Goal: Communication & Community: Answer question/provide support

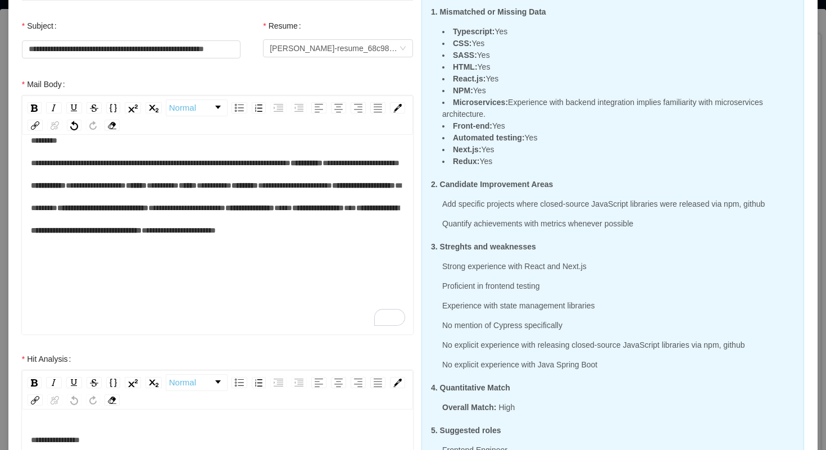
scroll to position [126, 0]
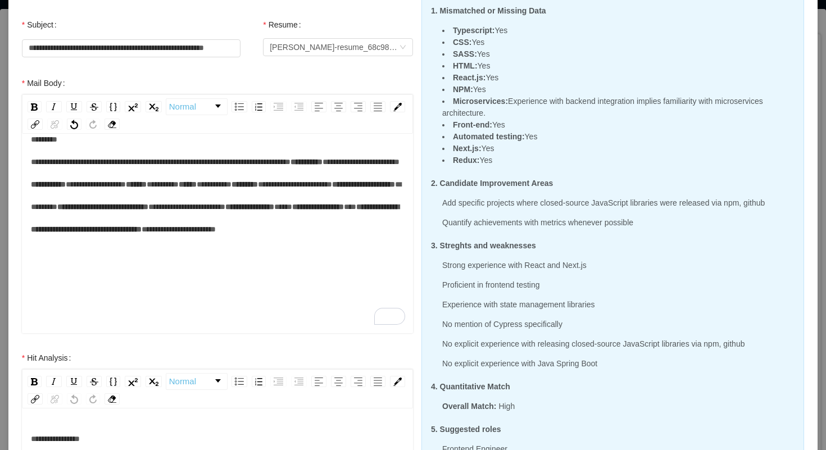
click at [246, 231] on div "**********" at bounding box center [218, 184] width 374 height 112
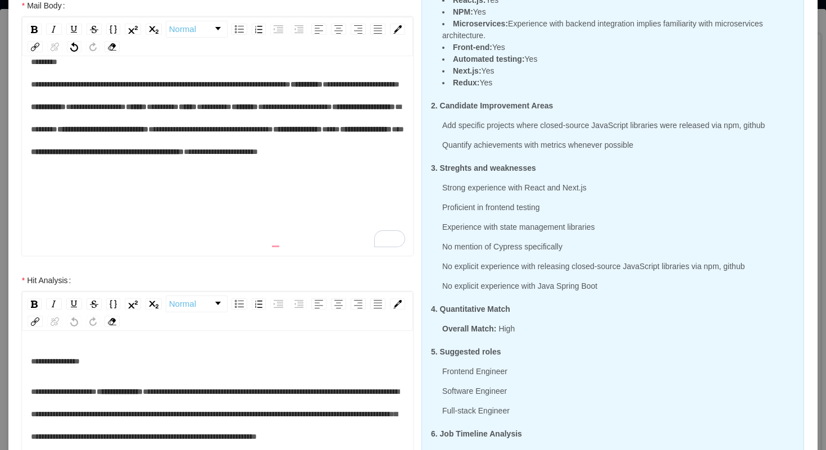
scroll to position [204, 0]
click at [120, 162] on div "**********" at bounding box center [218, 106] width 374 height 112
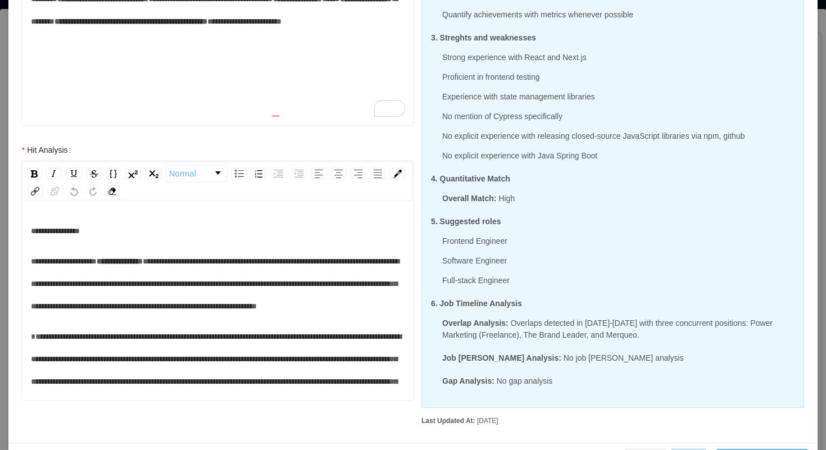
scroll to position [370, 0]
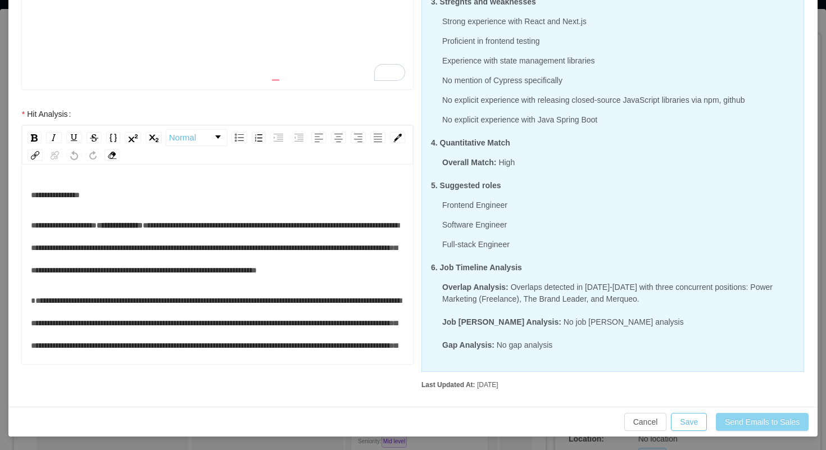
click at [747, 418] on button "Send Emails to Sales" at bounding box center [762, 422] width 93 height 18
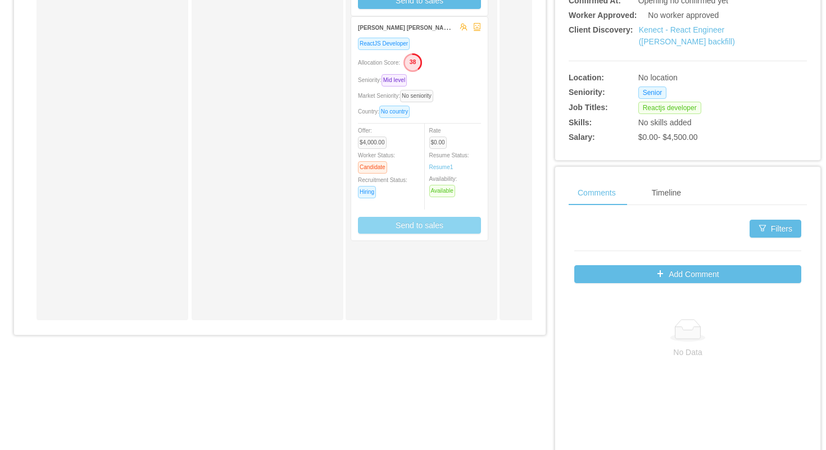
scroll to position [0, 0]
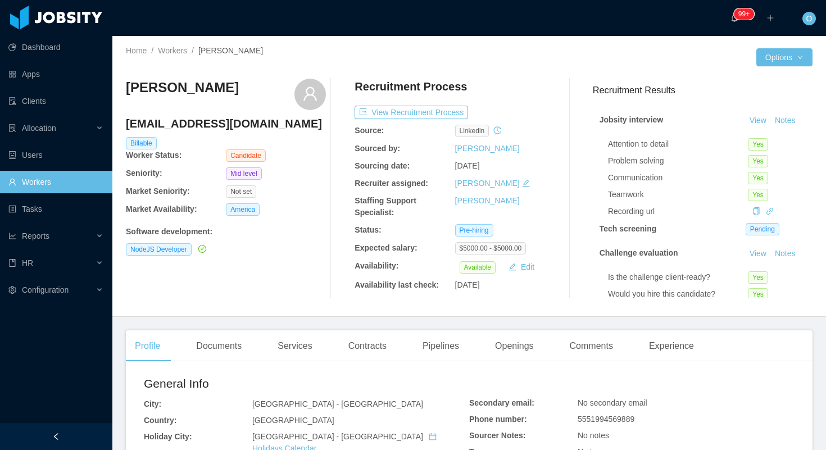
click at [213, 353] on div "Documents" at bounding box center [218, 345] width 63 height 31
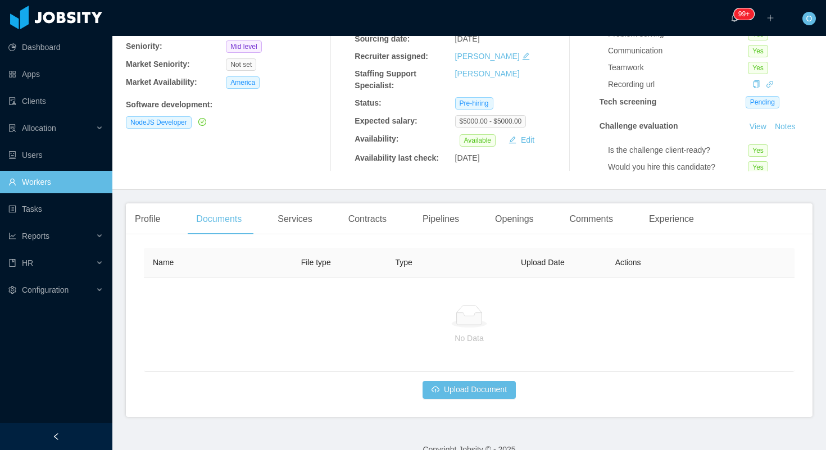
scroll to position [146, 0]
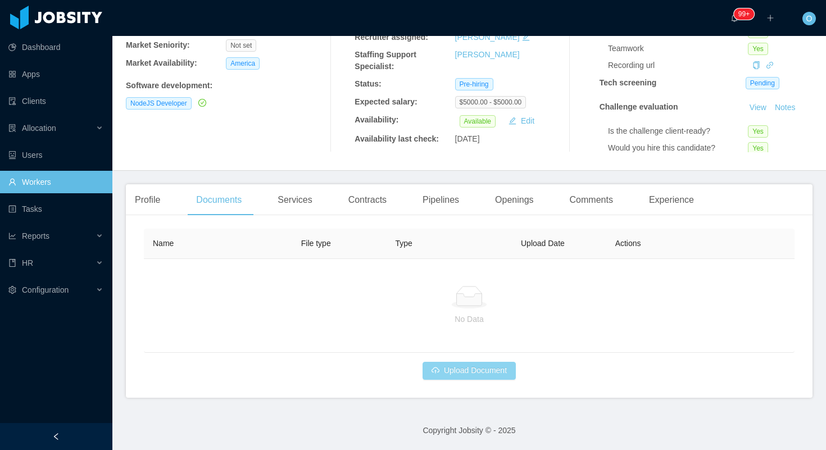
click at [488, 372] on button "Upload Document" at bounding box center [468, 371] width 93 height 18
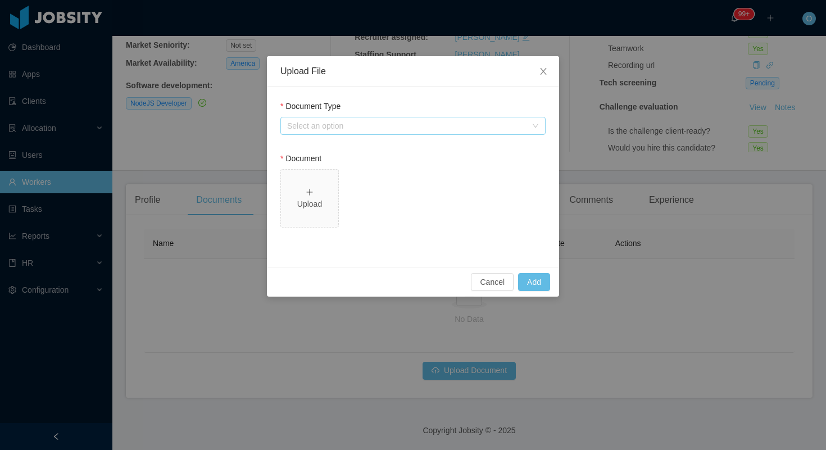
click at [500, 128] on div "Select an option" at bounding box center [406, 125] width 239 height 11
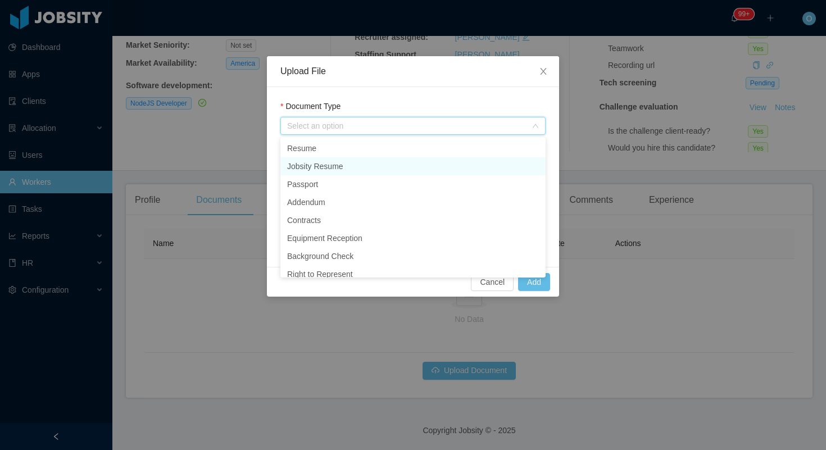
click at [393, 163] on li "Jobsity Resume" at bounding box center [412, 166] width 265 height 18
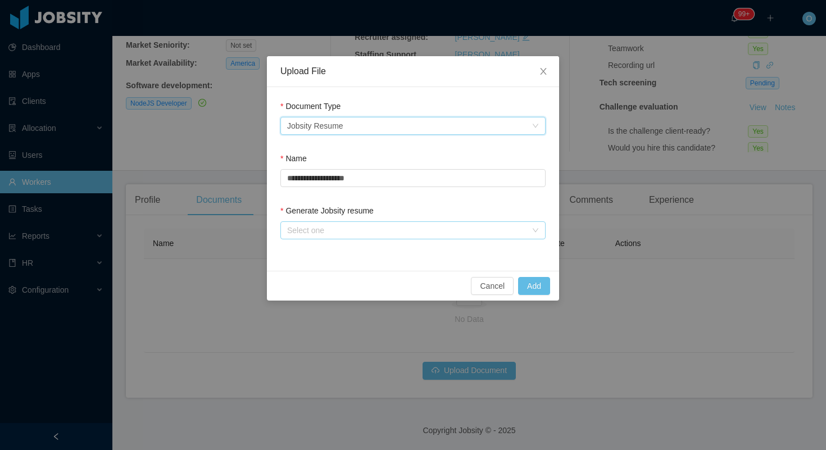
click at [515, 227] on div "Select one" at bounding box center [406, 230] width 239 height 11
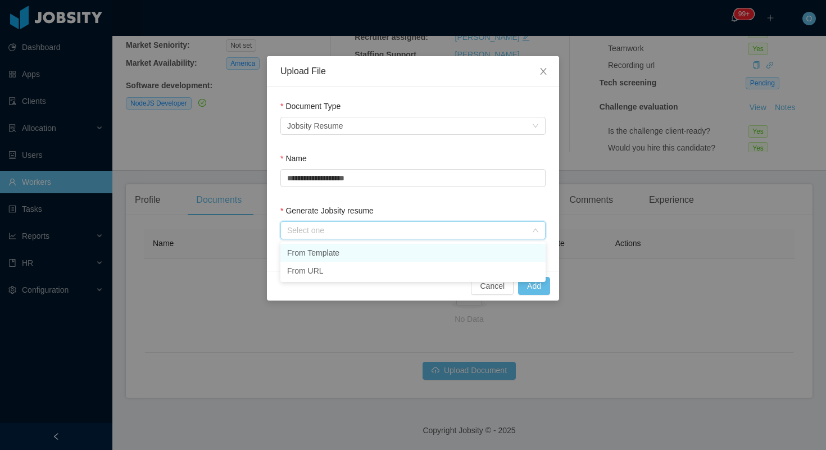
click at [339, 251] on li "From Template" at bounding box center [412, 253] width 265 height 18
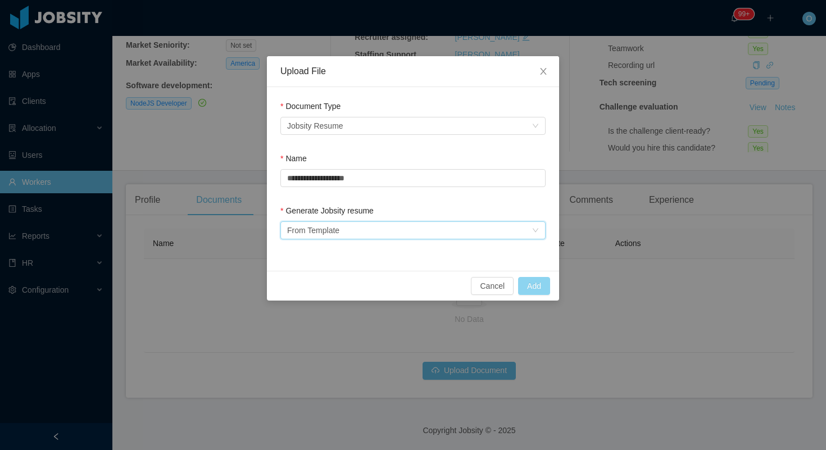
click at [540, 284] on button "Add" at bounding box center [534, 286] width 32 height 18
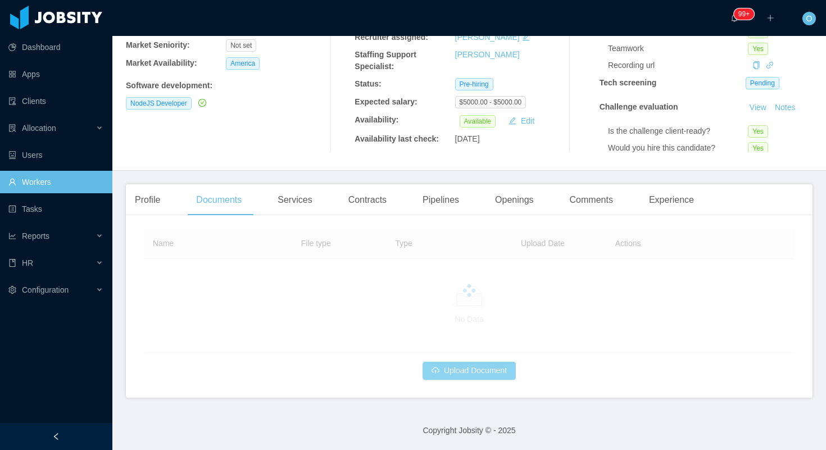
scroll to position [95, 0]
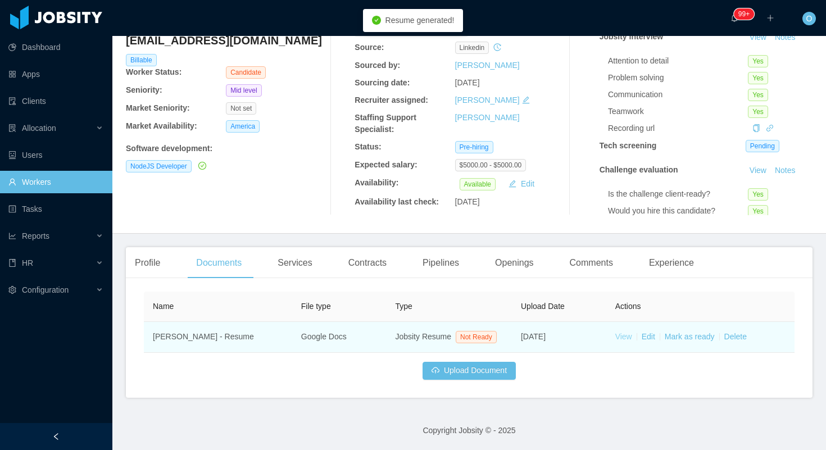
click at [621, 332] on link "View" at bounding box center [623, 336] width 17 height 9
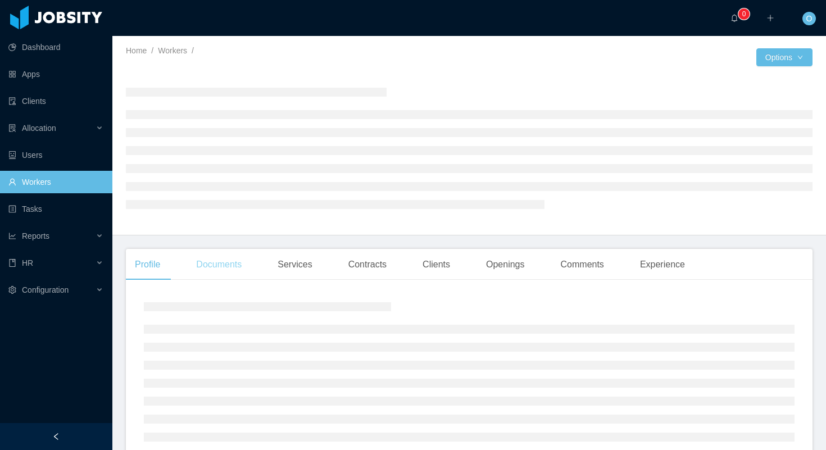
click at [237, 270] on div "Documents" at bounding box center [218, 264] width 63 height 31
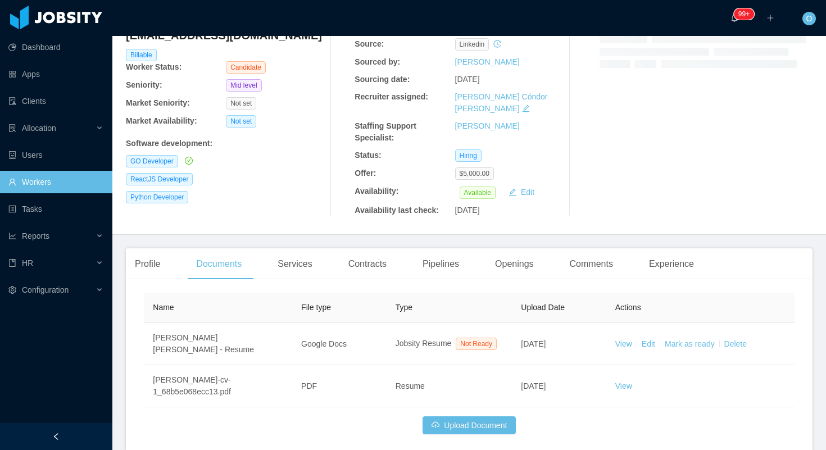
scroll to position [110, 0]
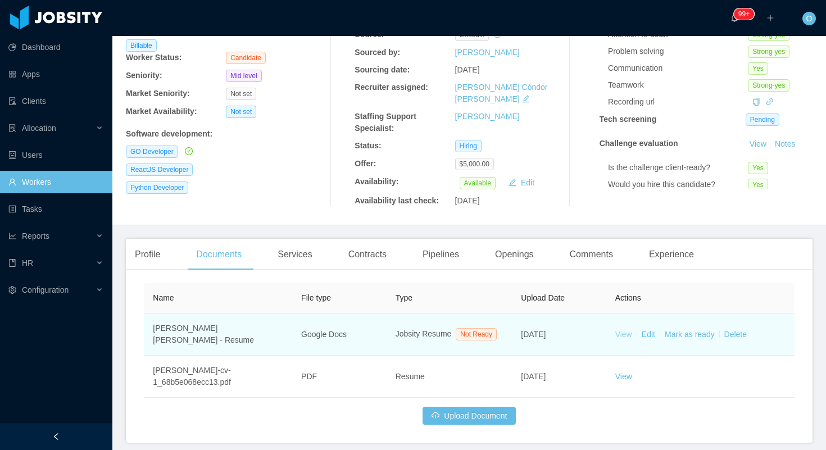
click at [628, 330] on link "View" at bounding box center [623, 334] width 17 height 9
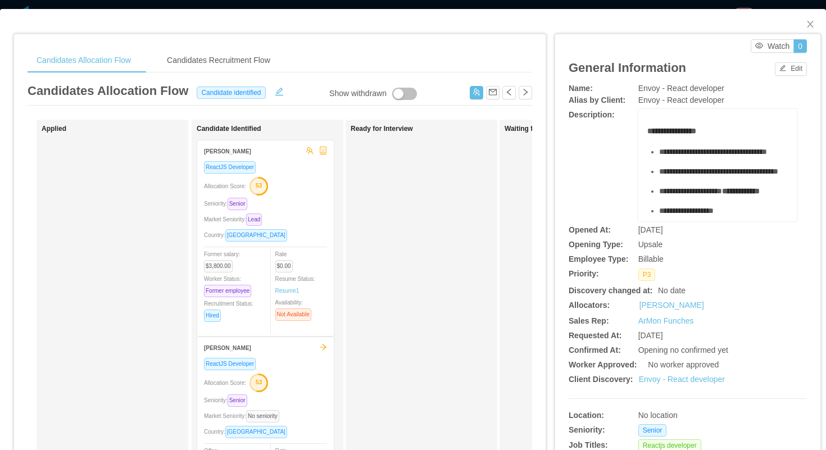
click at [555, 31] on div "**********" at bounding box center [679, 417] width 266 height 790
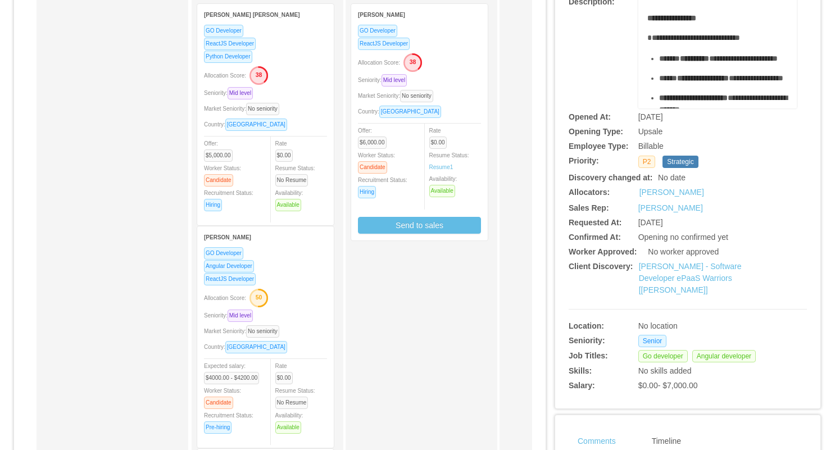
scroll to position [117, 0]
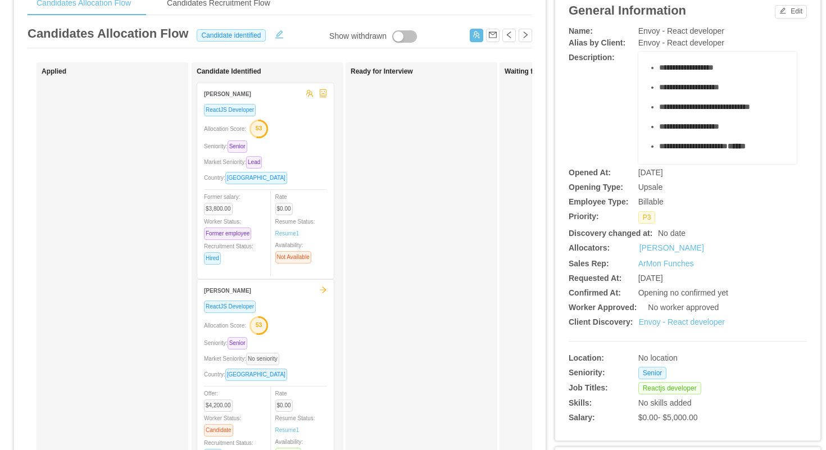
scroll to position [140, 0]
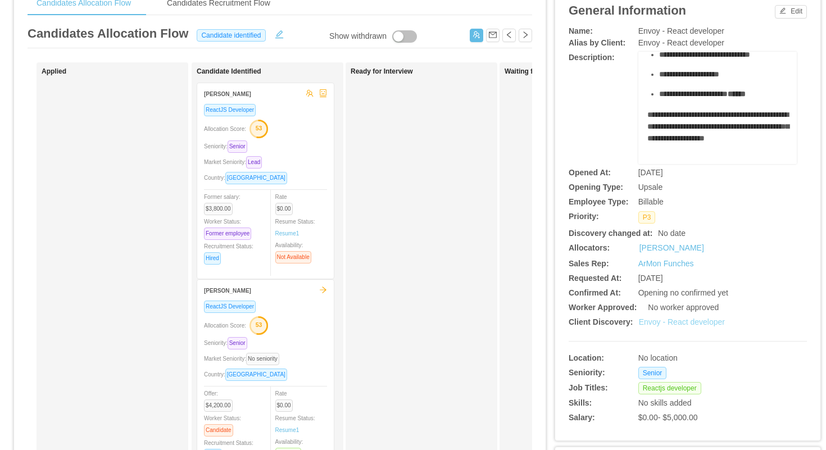
click at [686, 320] on link "Envoy - React developer" at bounding box center [682, 321] width 86 height 9
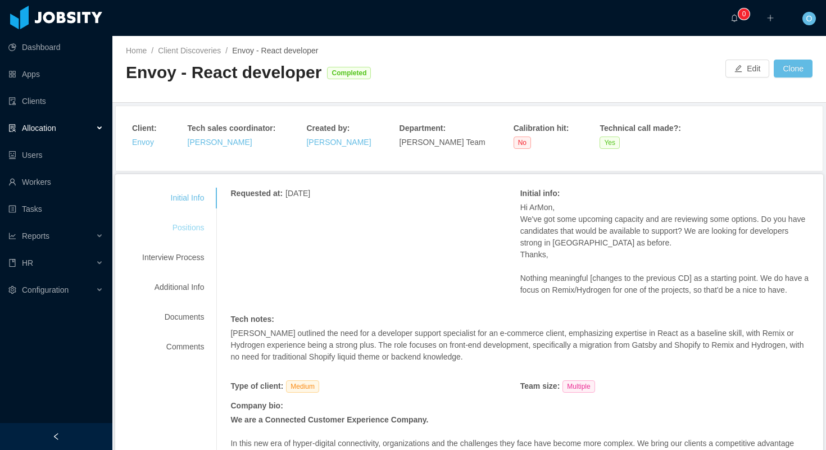
click at [197, 232] on div "Positions" at bounding box center [173, 227] width 89 height 21
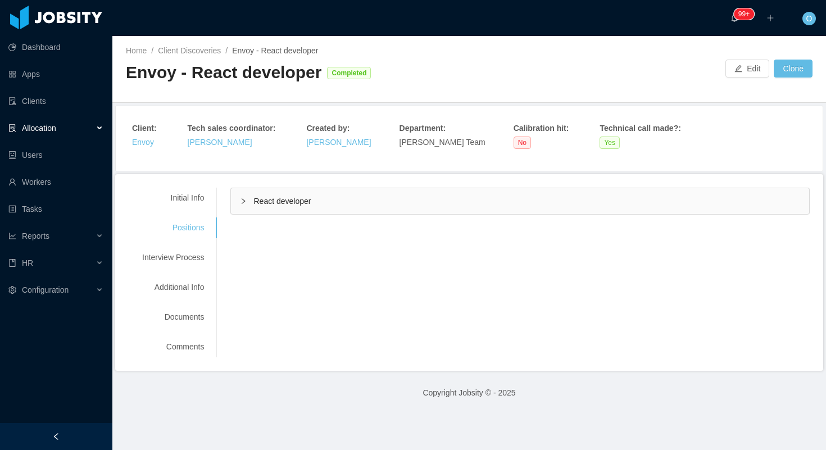
click at [243, 198] on icon "icon: right" at bounding box center [243, 201] width 7 height 7
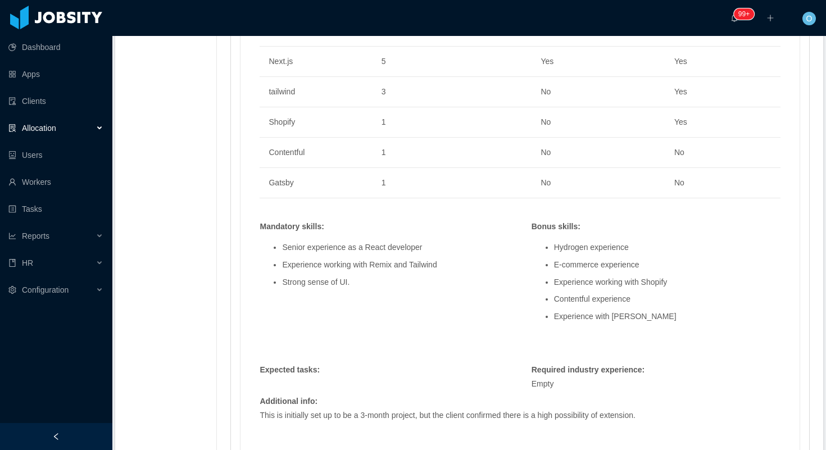
scroll to position [689, 0]
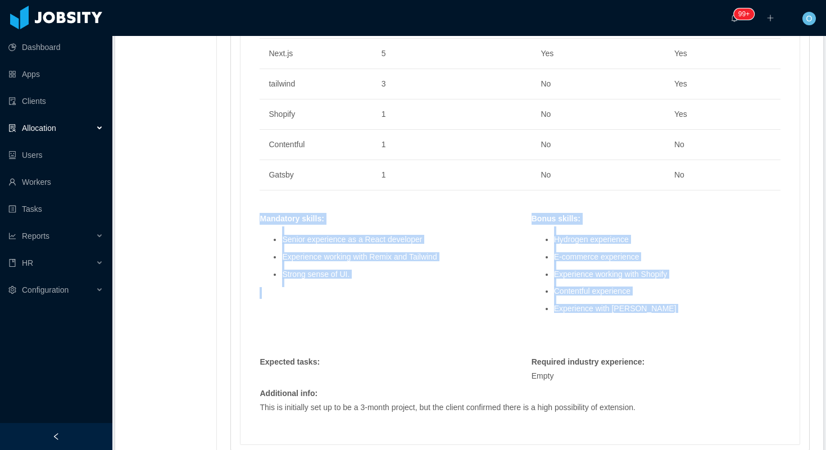
drag, startPoint x: 263, startPoint y: 220, endPoint x: 634, endPoint y: 317, distance: 383.3
click at [634, 317] on div "Skills : Skill Years Notes Deal Breaker Mandatory React.js 6 Yes Yes Next.js 5 …" at bounding box center [519, 197] width 543 height 467
copy div "Mandatory skills : Senior experience as a React developer Experience working wi…"
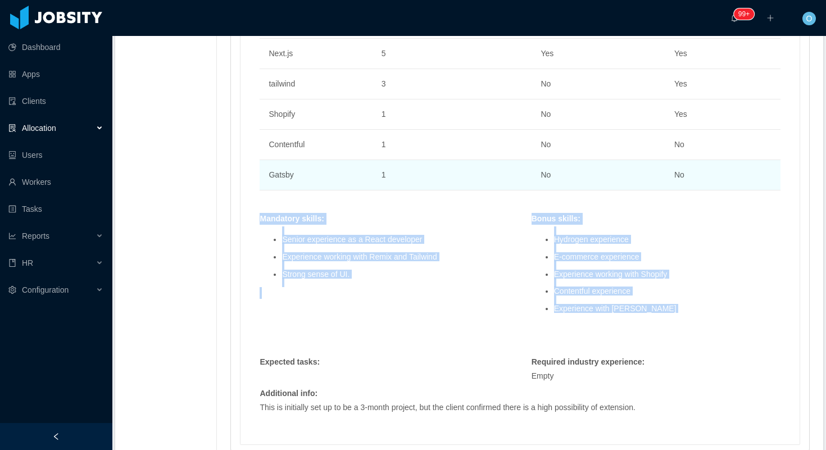
scroll to position [0, 0]
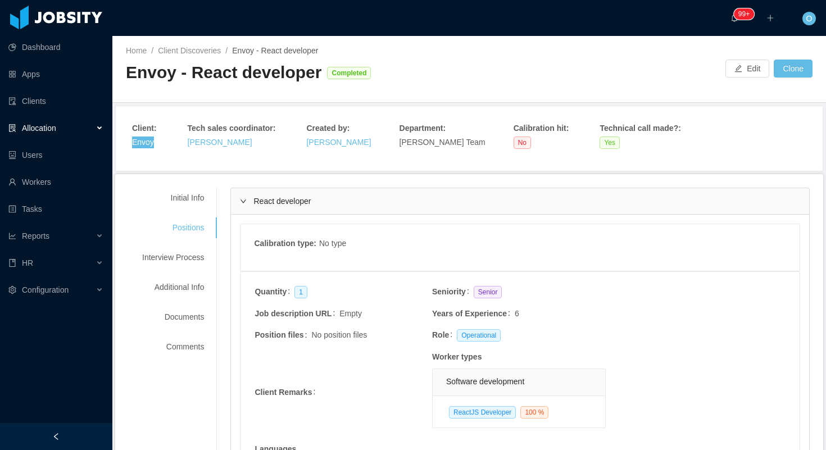
drag, startPoint x: 149, startPoint y: 143, endPoint x: 419, endPoint y: 1, distance: 304.8
click at [0, 0] on section "Dashboard Apps Clients Allocation Users Workers Tasks Reports HR Configuration …" at bounding box center [413, 225] width 826 height 450
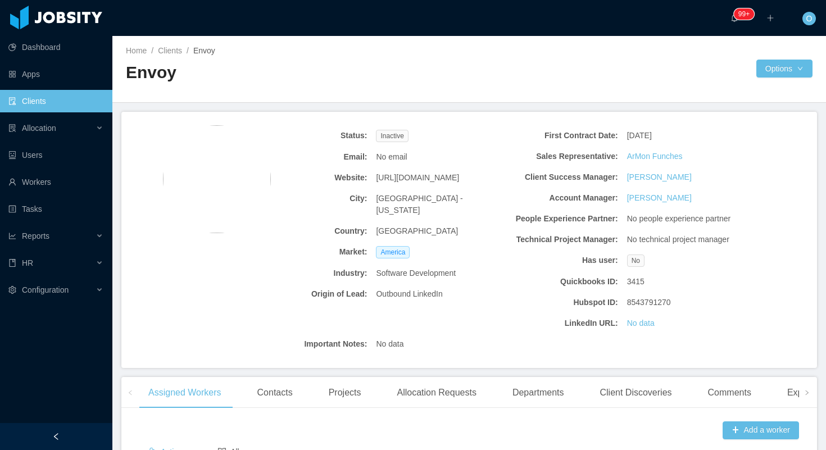
click at [443, 177] on span "[URL][DOMAIN_NAME]" at bounding box center [417, 178] width 83 height 12
click at [443, 177] on span "https://www.weareenvoy.com/" at bounding box center [417, 178] width 83 height 12
copy span "https://www.weareenvoy.com/"
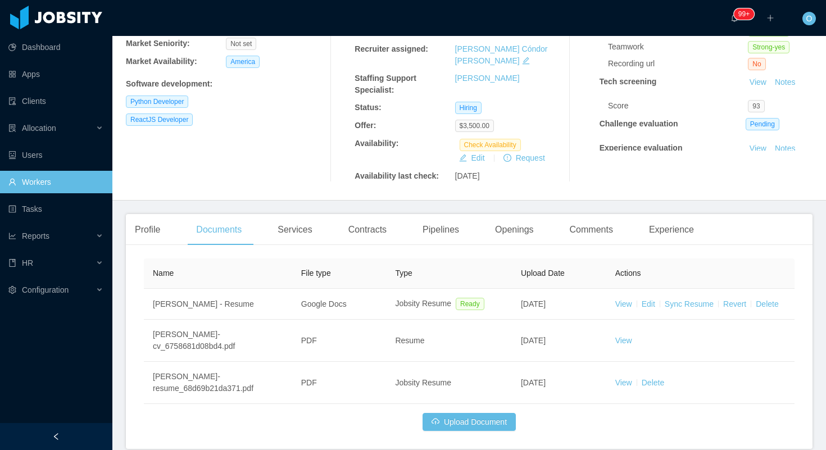
scroll to position [166, 0]
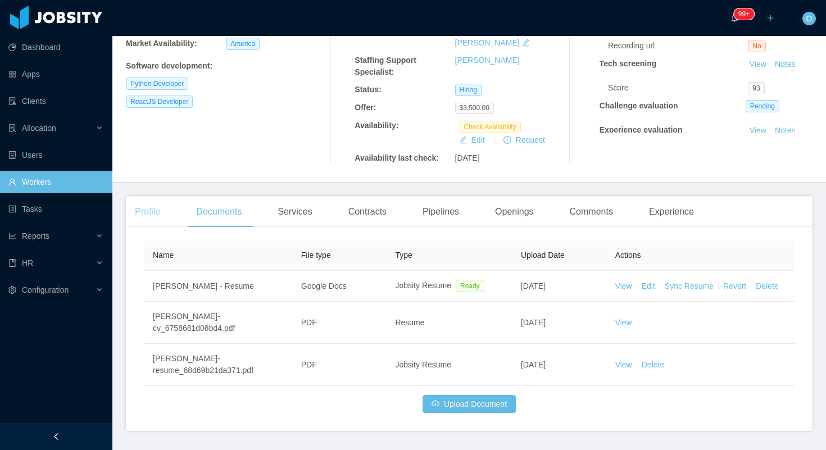
click at [147, 203] on div "Profile" at bounding box center [147, 211] width 43 height 31
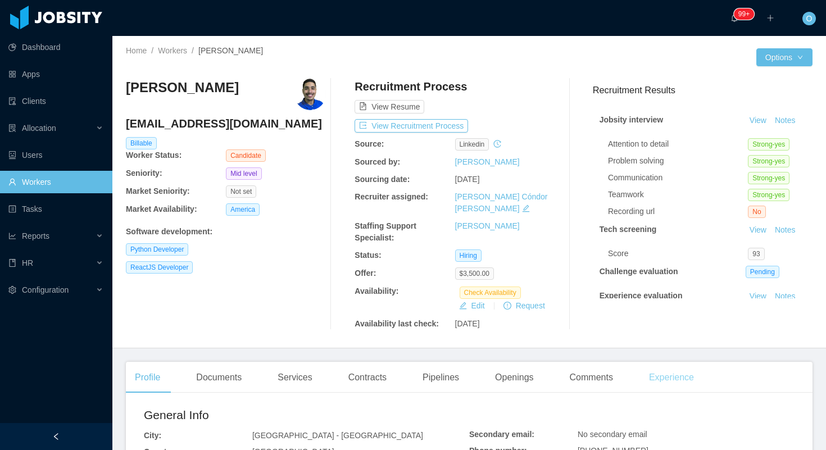
click at [665, 367] on div "Experience" at bounding box center [671, 377] width 63 height 31
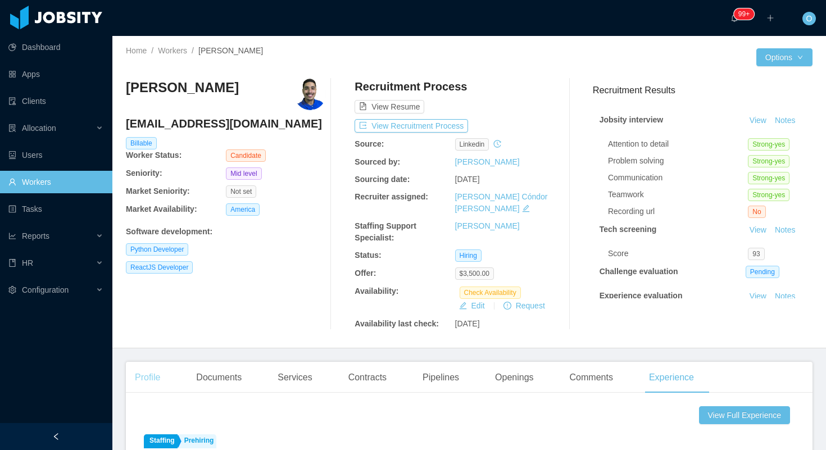
click at [152, 362] on div "Profile" at bounding box center [147, 377] width 43 height 31
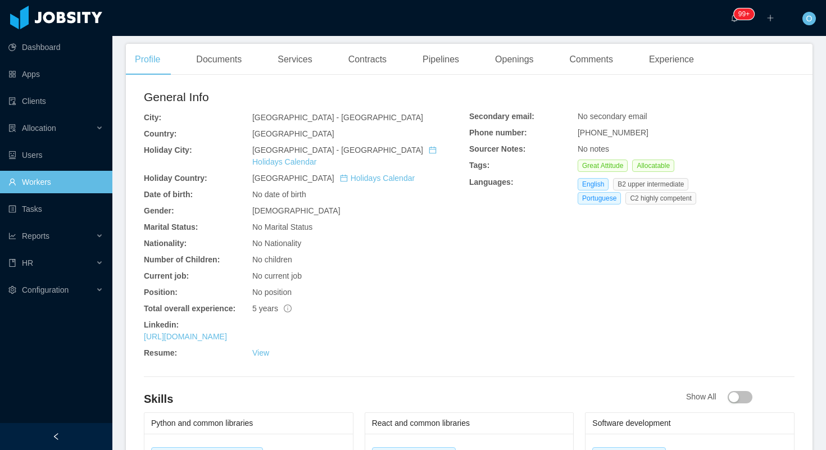
scroll to position [341, 0]
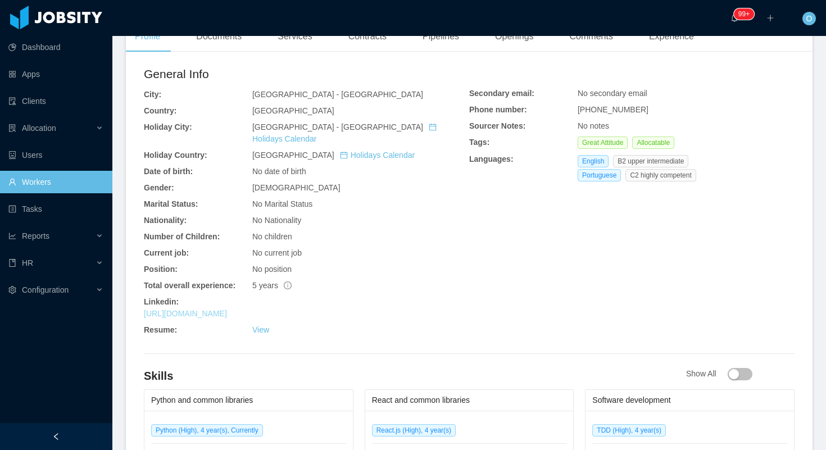
click at [227, 309] on link "https://www.linkedin.com/in/gvianadev" at bounding box center [185, 313] width 83 height 9
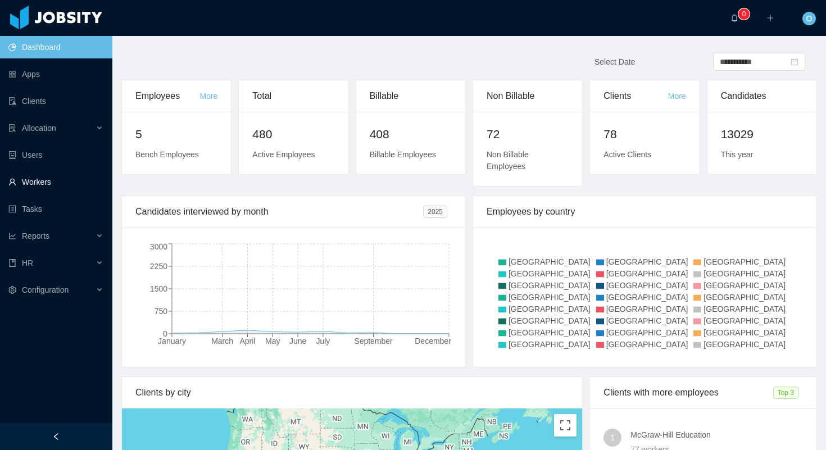
click at [54, 185] on link "Workers" at bounding box center [55, 182] width 95 height 22
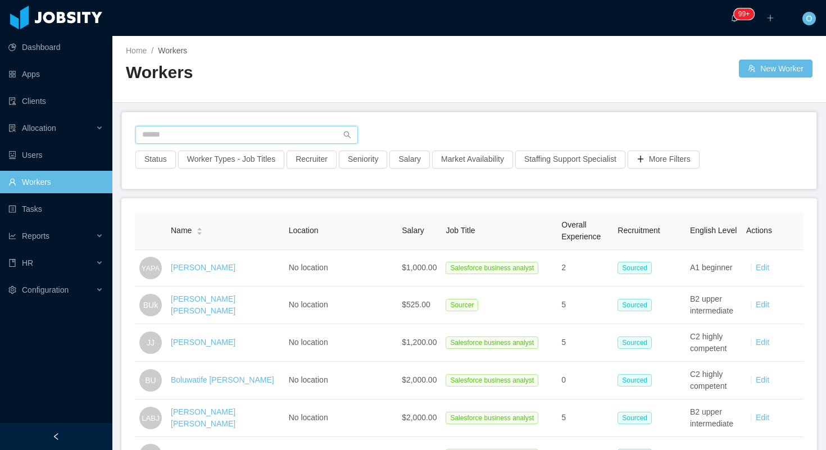
click at [233, 133] on input "text" at bounding box center [246, 135] width 222 height 18
paste input "**********"
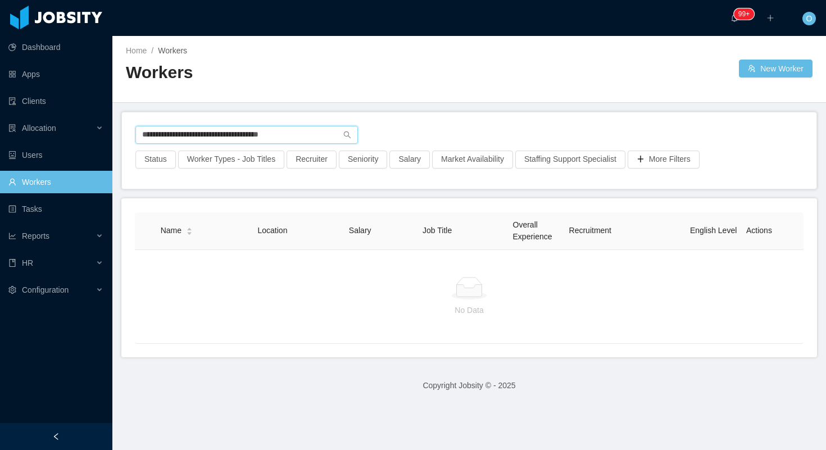
drag, startPoint x: 312, startPoint y: 132, endPoint x: 225, endPoint y: 133, distance: 87.1
click at [225, 133] on input "**********" at bounding box center [246, 135] width 222 height 18
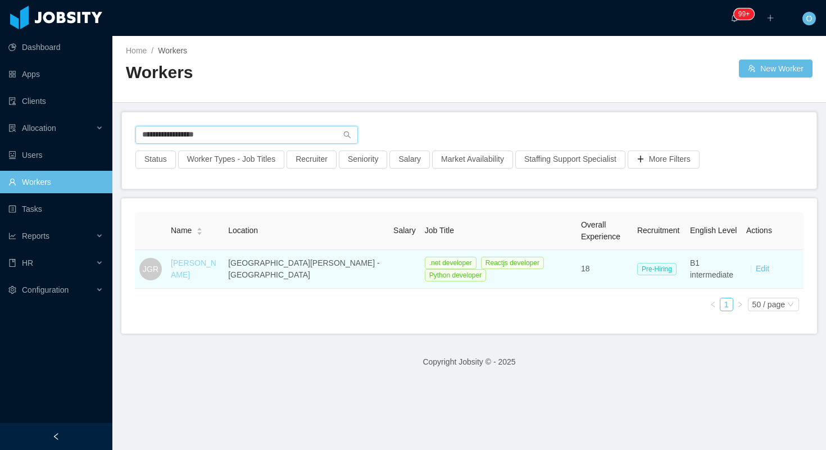
type input "**********"
click at [204, 265] on link "Jose Gregorio Ramos" at bounding box center [194, 268] width 46 height 21
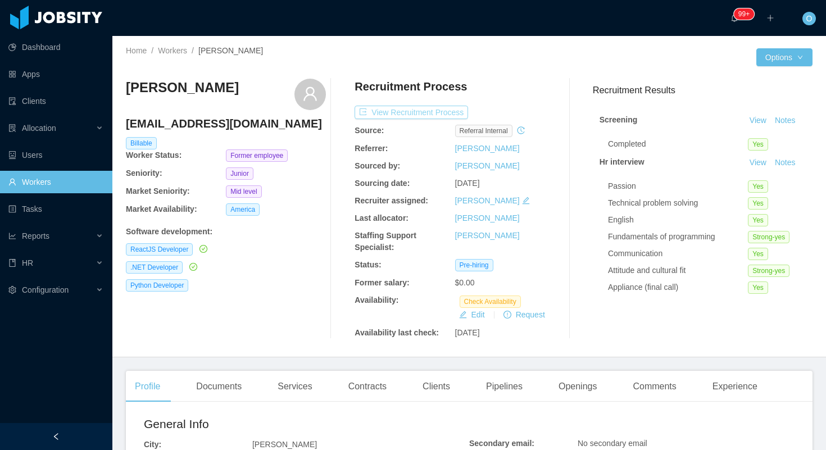
click at [434, 116] on button "View Recruitment Process" at bounding box center [410, 112] width 113 height 13
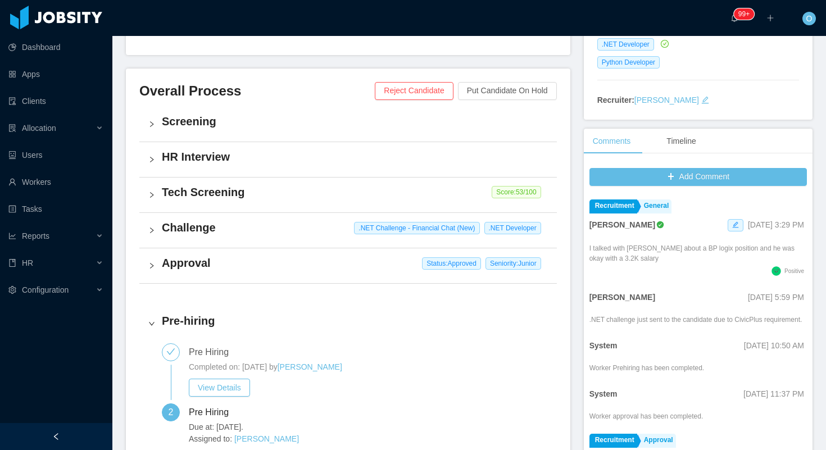
scroll to position [522, 0]
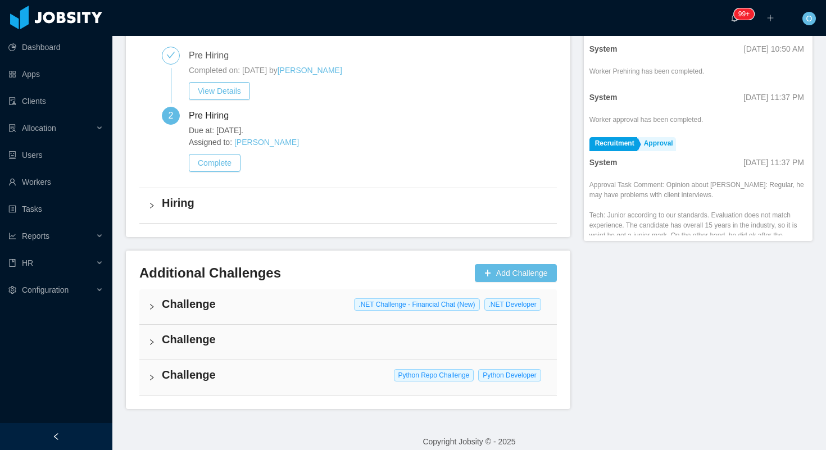
click at [290, 364] on div "Challenge Python Repo Challenge Python Developer" at bounding box center [347, 377] width 417 height 35
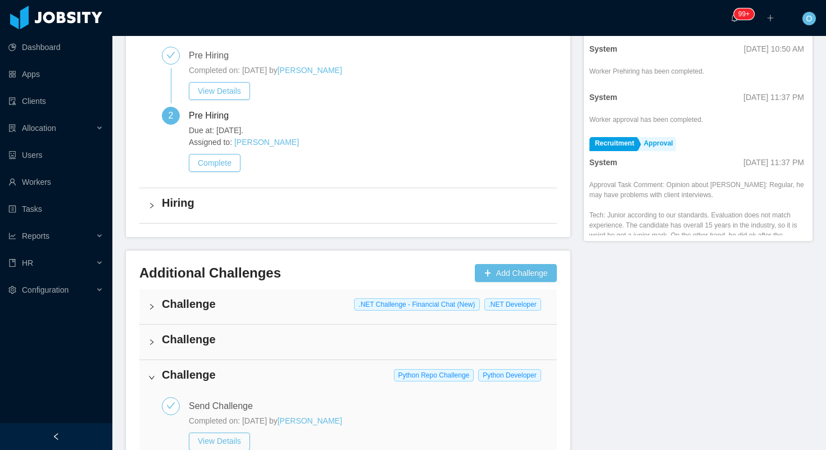
scroll to position [604, 0]
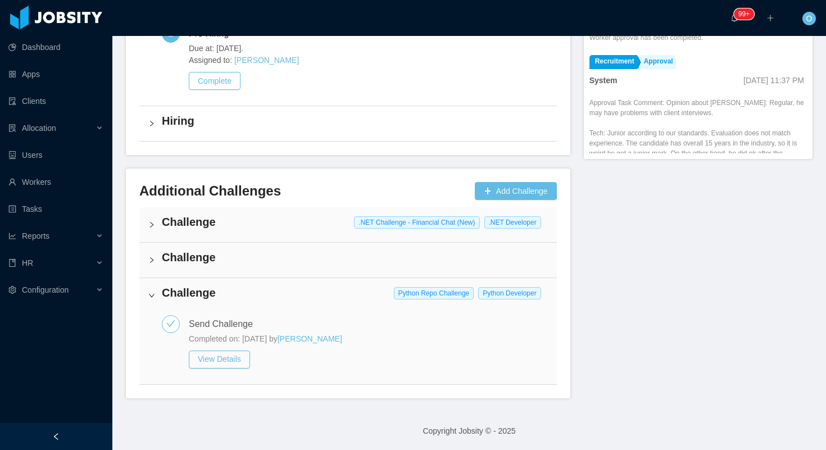
click at [300, 271] on div "Challenge" at bounding box center [347, 260] width 417 height 35
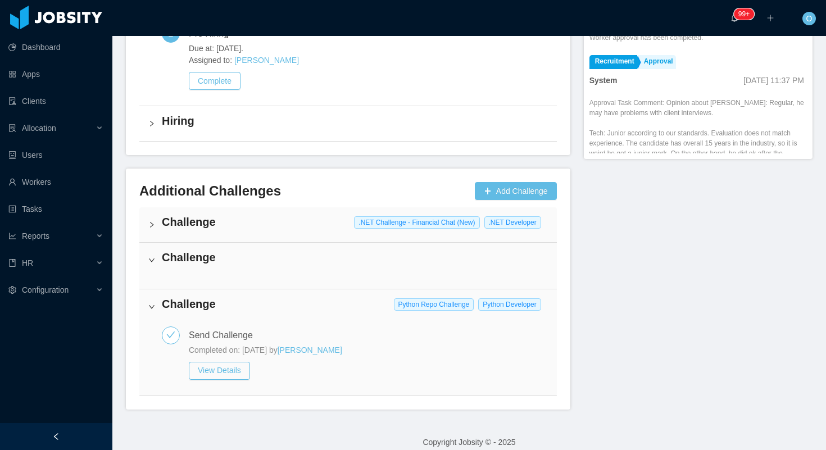
click at [300, 271] on div "Challenge" at bounding box center [347, 260] width 417 height 35
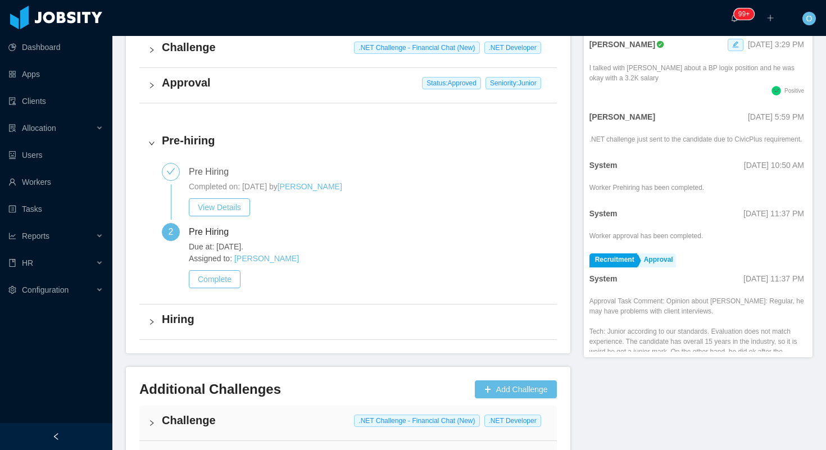
scroll to position [0, 0]
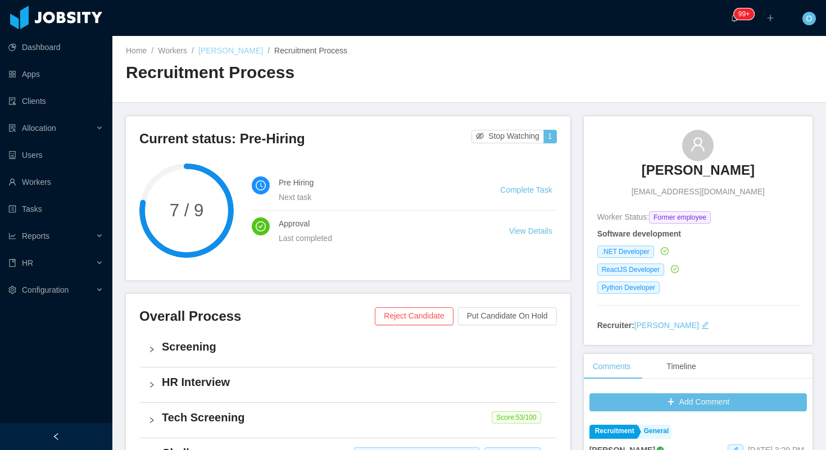
click at [224, 54] on link "Jose Gregorio Ramos" at bounding box center [230, 50] width 65 height 9
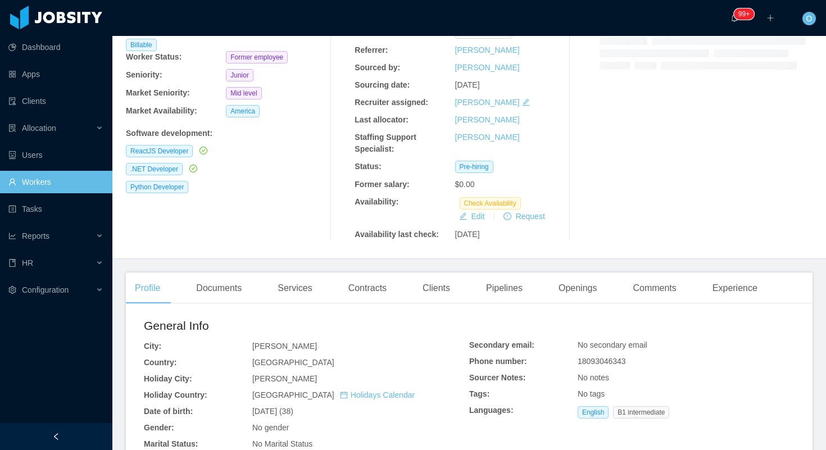
scroll to position [275, 0]
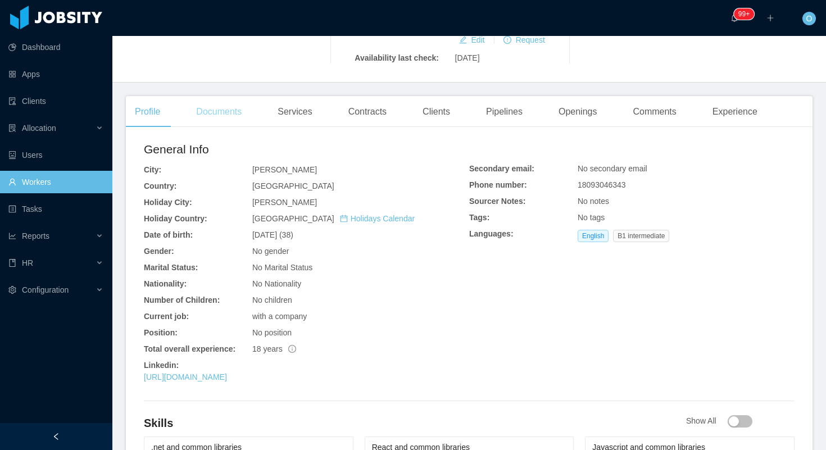
click at [215, 110] on div "Documents" at bounding box center [218, 111] width 63 height 31
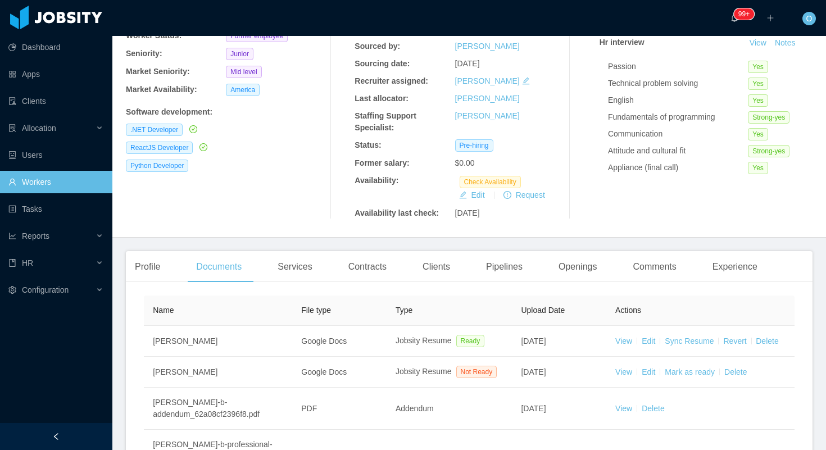
scroll to position [275, 0]
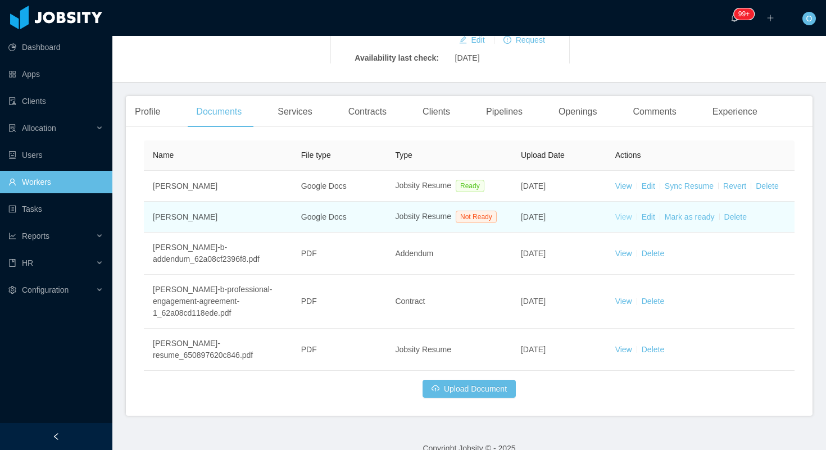
click at [623, 221] on link "View" at bounding box center [623, 216] width 17 height 9
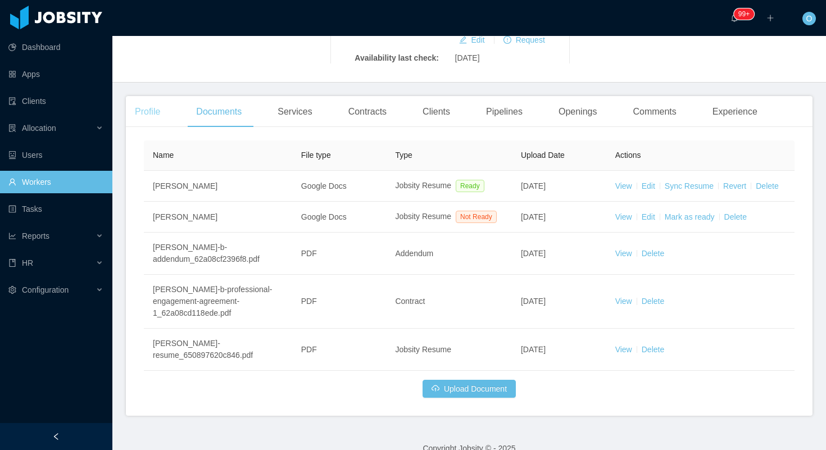
click at [140, 108] on div "Profile" at bounding box center [147, 111] width 43 height 31
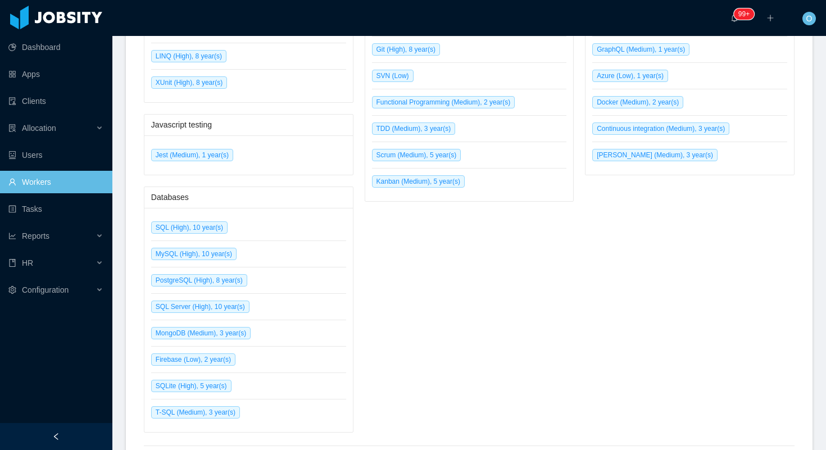
scroll to position [946, 0]
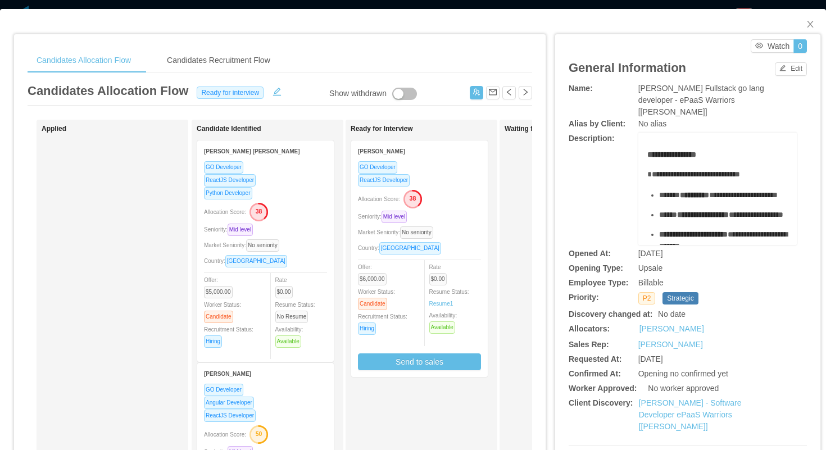
scroll to position [117, 0]
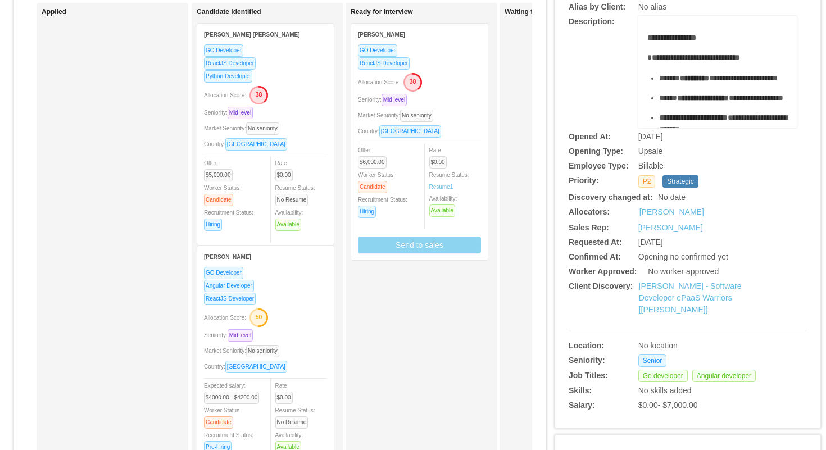
click at [423, 244] on button "Send to sales" at bounding box center [419, 245] width 123 height 17
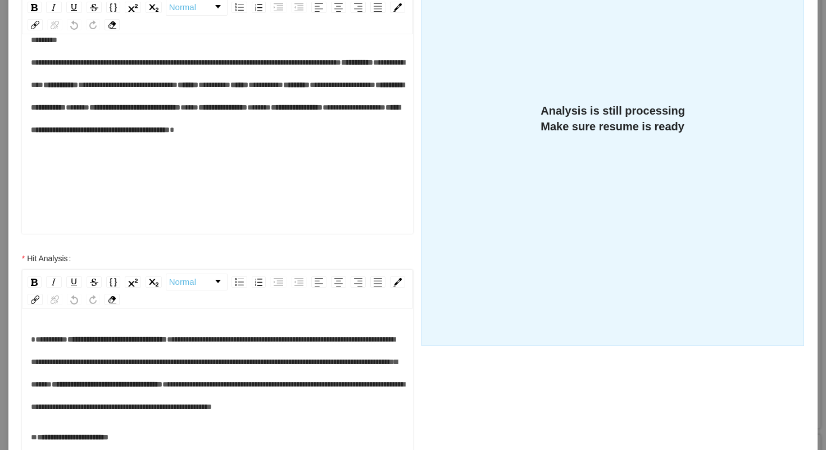
scroll to position [134, 0]
click at [180, 111] on span "***" at bounding box center [189, 107] width 18 height 8
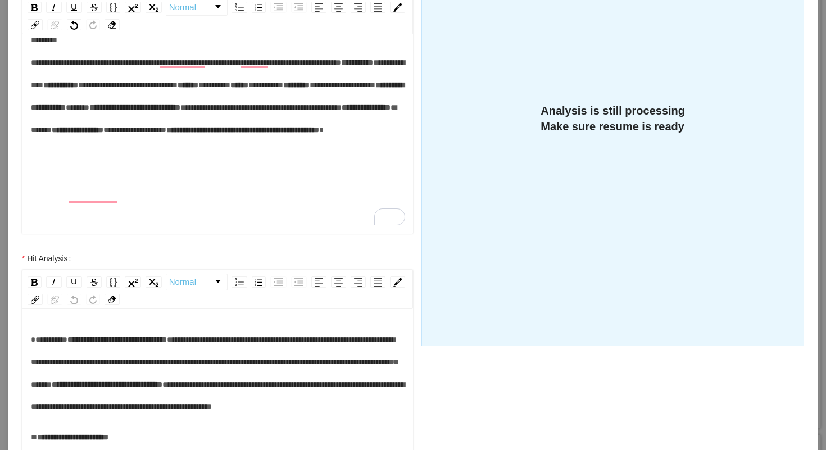
click at [112, 134] on span "*****" at bounding box center [214, 118] width 366 height 30
click at [89, 111] on span "*****" at bounding box center [78, 107] width 24 height 8
drag, startPoint x: 176, startPoint y: 179, endPoint x: 107, endPoint y: 182, distance: 69.7
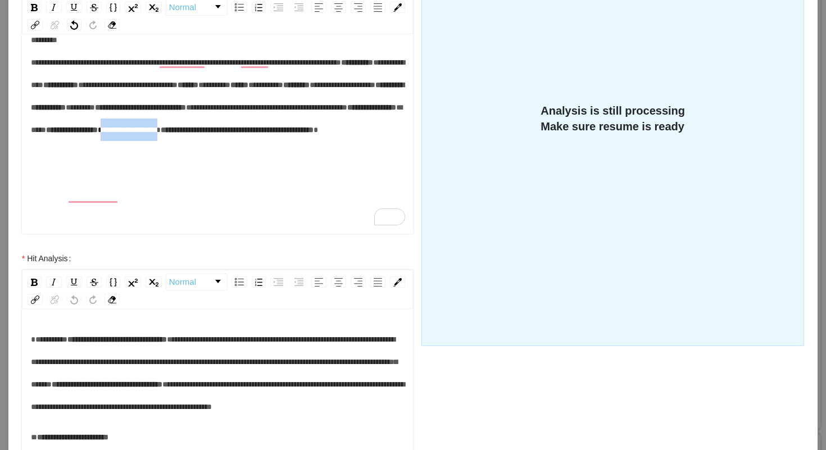
click at [107, 163] on div "**********" at bounding box center [218, 96] width 374 height 135
click at [325, 163] on div "**********" at bounding box center [218, 96] width 374 height 135
click at [622, 379] on div "**********" at bounding box center [413, 198] width 783 height 647
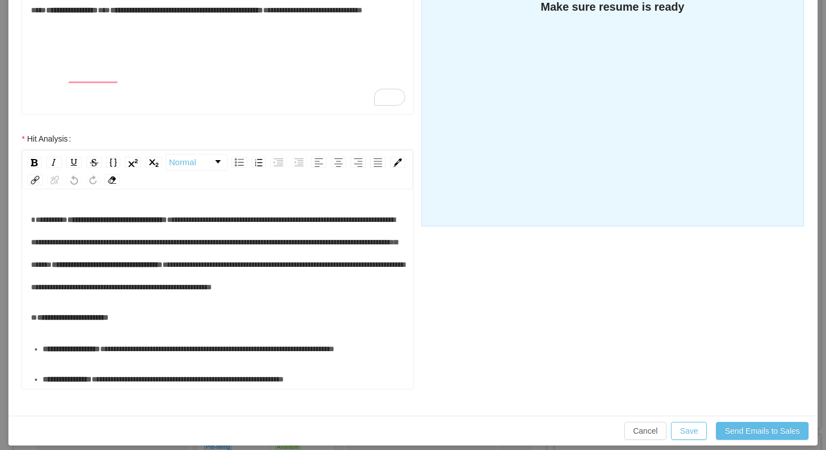
scroll to position [354, 0]
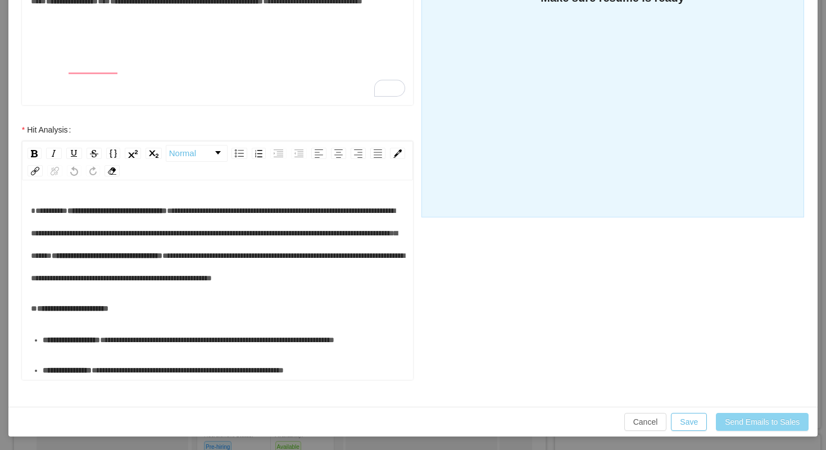
click at [751, 426] on button "Send Emails to Sales" at bounding box center [762, 422] width 93 height 18
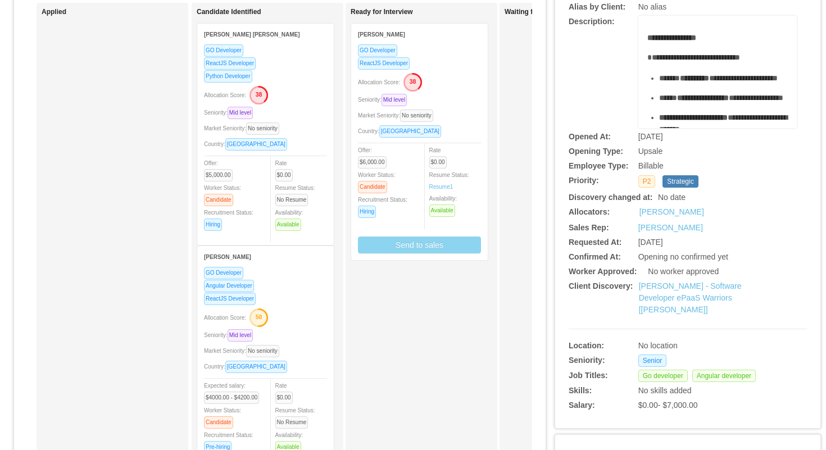
scroll to position [298, 0]
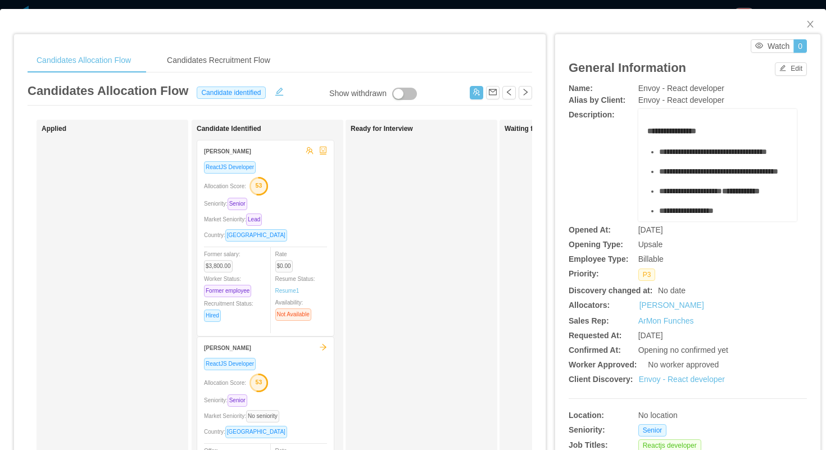
scroll to position [140, 0]
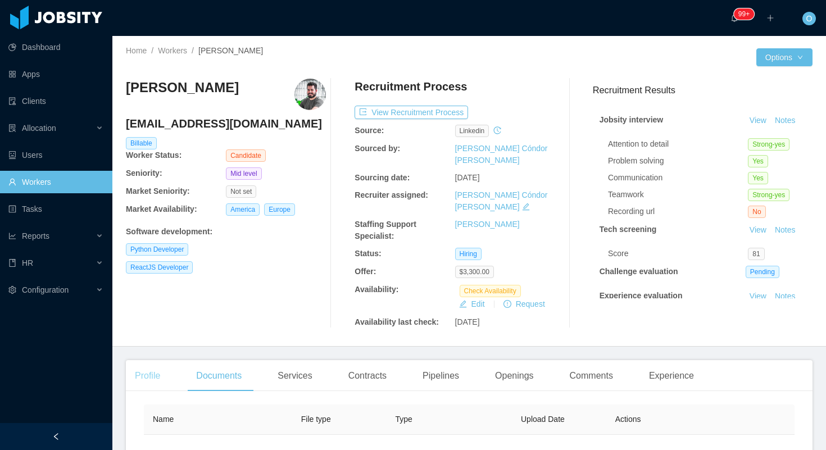
click at [139, 360] on div "Profile" at bounding box center [147, 375] width 43 height 31
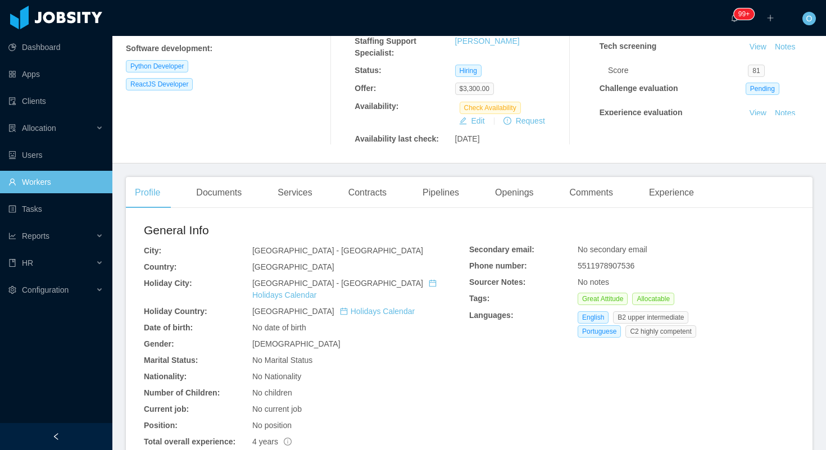
scroll to position [184, 0]
click at [695, 176] on div "Experience" at bounding box center [671, 191] width 63 height 31
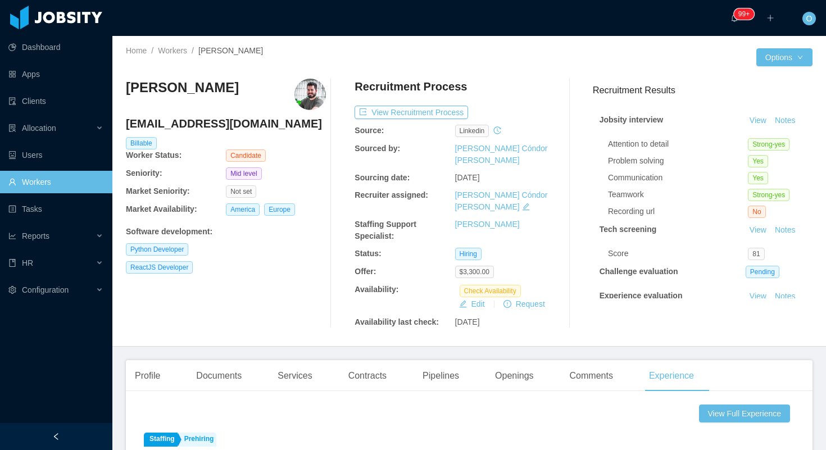
click at [208, 128] on h4 "edustartari@gmail.com" at bounding box center [226, 124] width 200 height 16
copy h4 "edustartari@gmail.com"
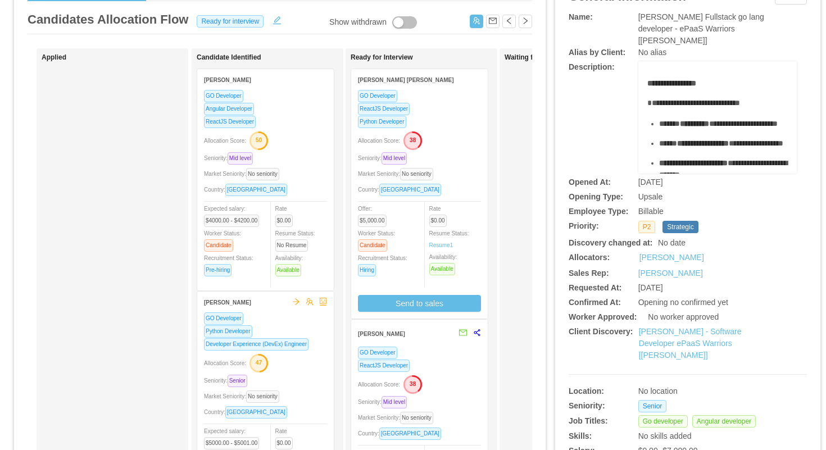
scroll to position [73, 0]
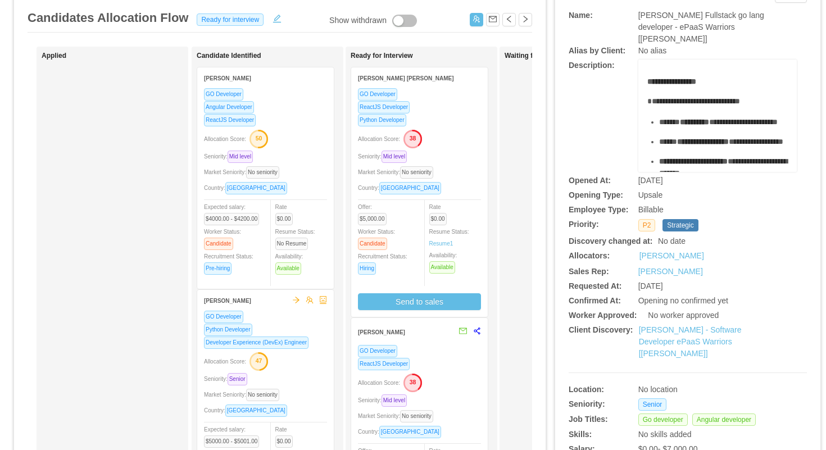
click at [463, 144] on div "Allocation Score: 38" at bounding box center [419, 138] width 123 height 18
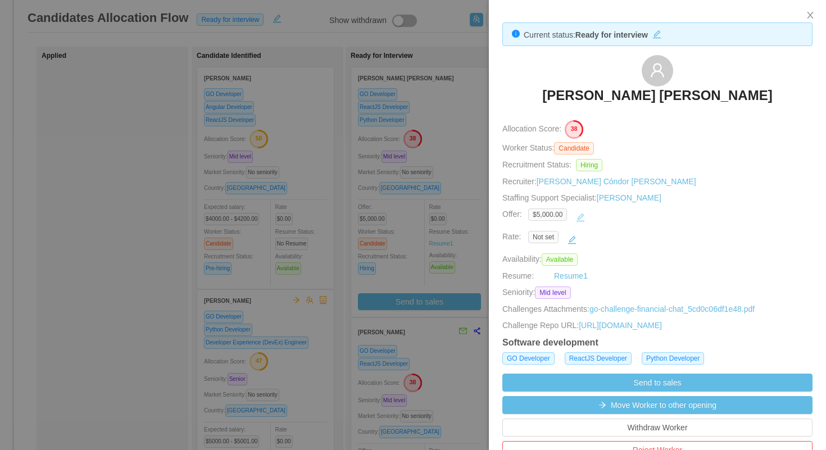
click at [586, 216] on button "button" at bounding box center [580, 217] width 18 height 18
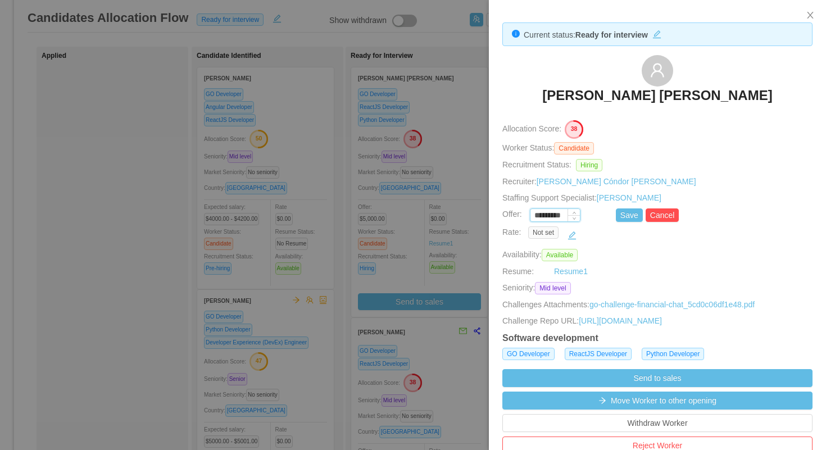
click at [549, 217] on input "*********" at bounding box center [554, 216] width 49 height 12
click at [619, 214] on button "Save" at bounding box center [629, 214] width 27 height 13
type input "*********"
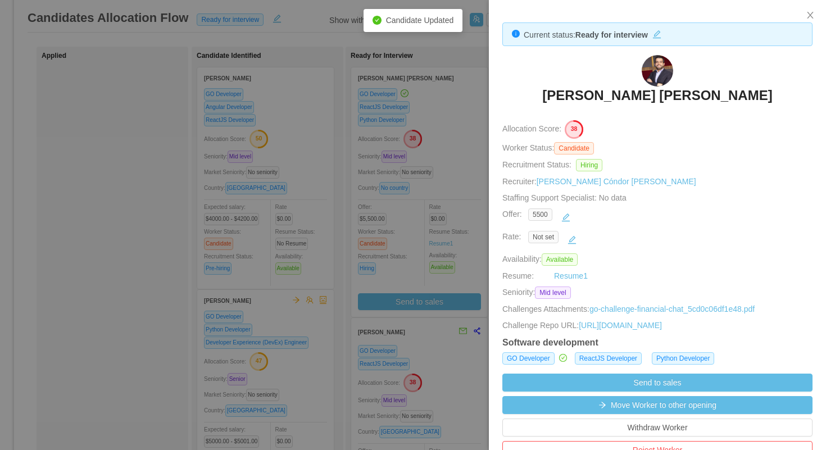
click at [447, 152] on div at bounding box center [413, 225] width 826 height 450
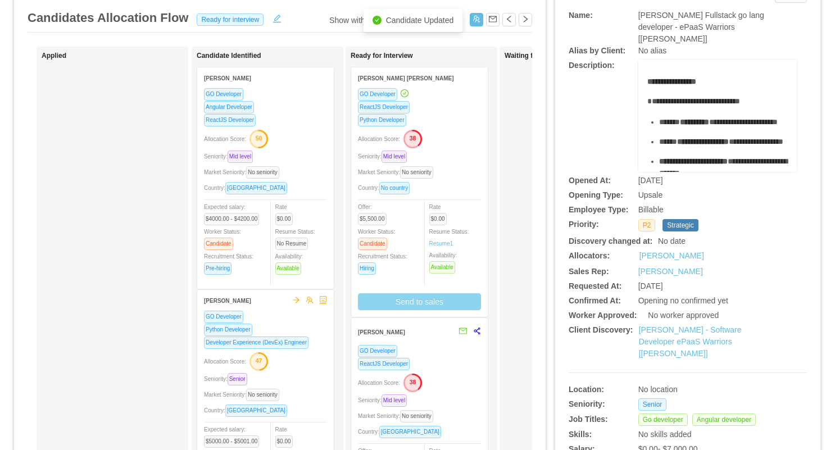
click at [416, 304] on button "Send to sales" at bounding box center [419, 301] width 123 height 17
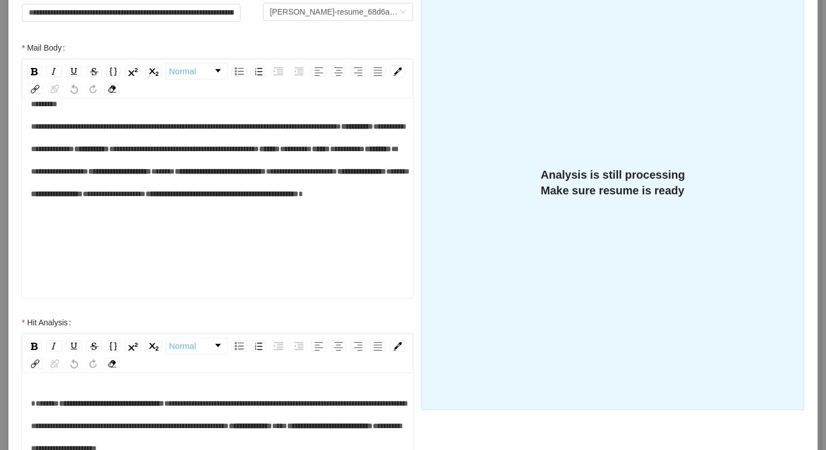
scroll to position [134, 0]
click at [151, 175] on span "*****" at bounding box center [163, 171] width 24 height 8
click at [61, 198] on span "*****" at bounding box center [49, 194] width 24 height 8
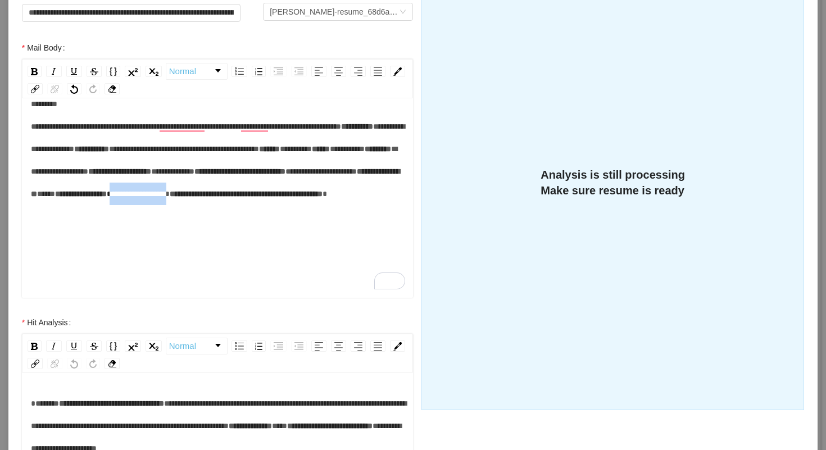
drag, startPoint x: 177, startPoint y: 244, endPoint x: 106, endPoint y: 243, distance: 70.8
click at [106, 228] on div "**********" at bounding box center [218, 160] width 374 height 135
click at [265, 228] on div "**********" at bounding box center [218, 160] width 374 height 135
click at [259, 195] on div "**********" at bounding box center [218, 149] width 374 height 112
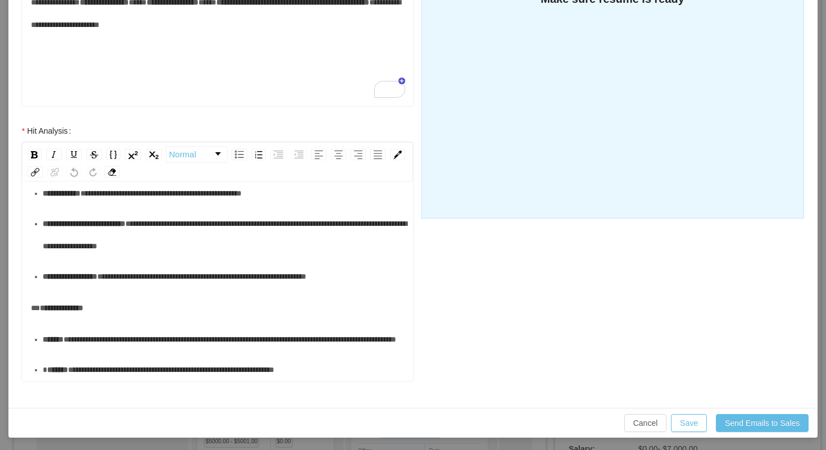
scroll to position [359, 0]
click at [760, 420] on button "Send Emails to Sales" at bounding box center [762, 423] width 93 height 18
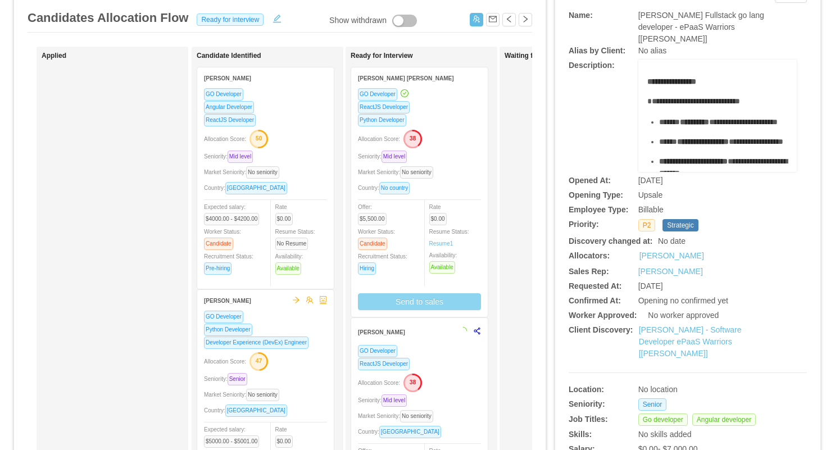
scroll to position [298, 0]
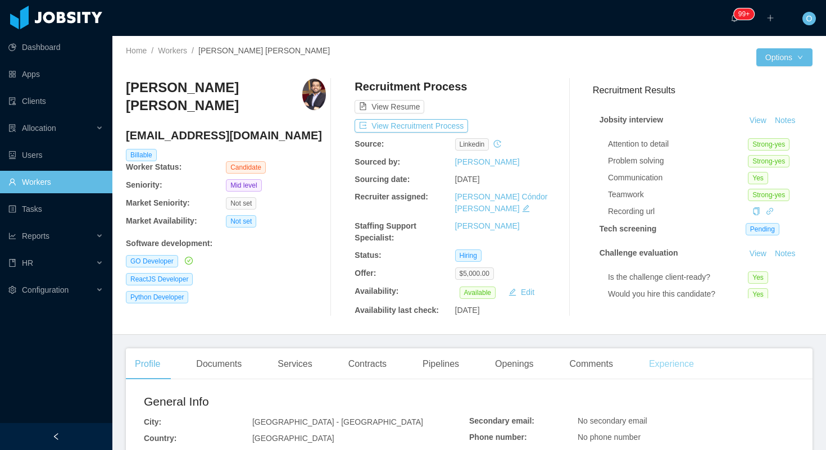
click at [691, 349] on div "Experience" at bounding box center [671, 363] width 63 height 31
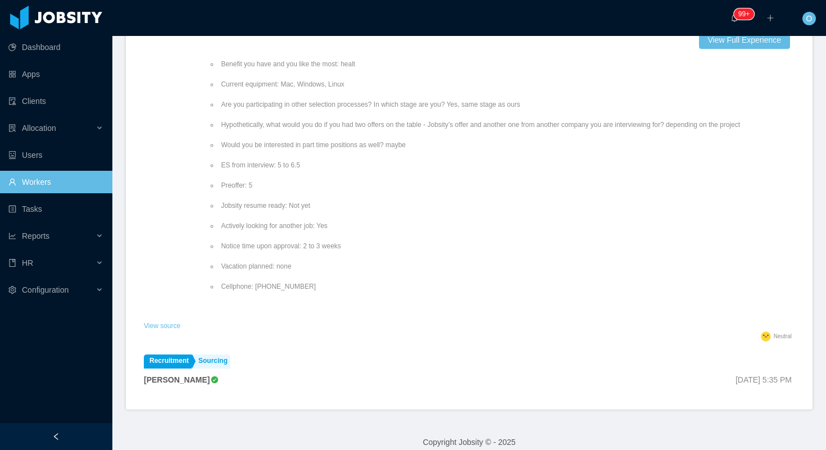
scroll to position [231, 0]
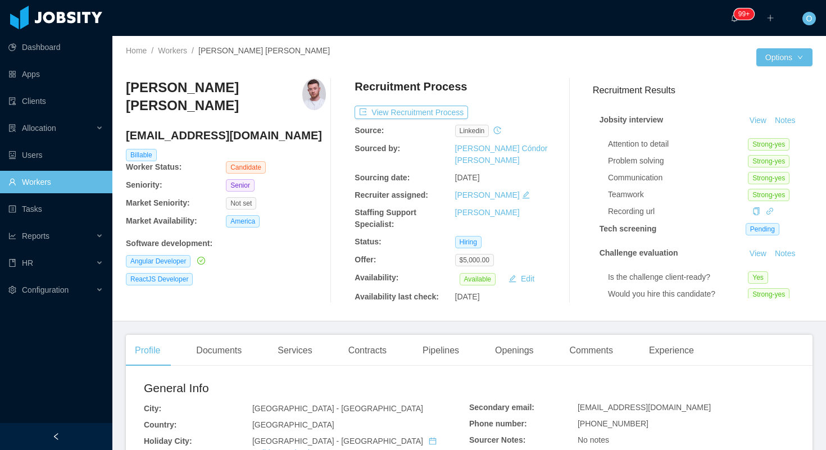
click at [248, 128] on h4 "lucasfragatrentin@gmail.com" at bounding box center [226, 136] width 200 height 16
copy h4 "lucasfragatrentin@gmail.com"
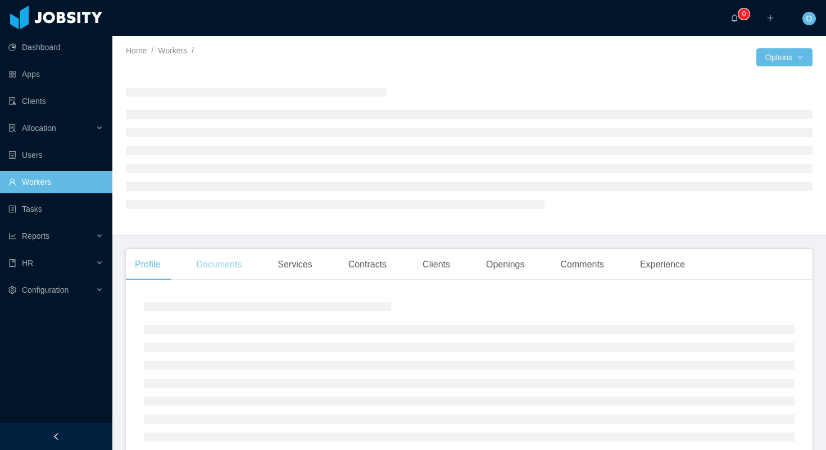
click at [240, 272] on div "Documents" at bounding box center [218, 264] width 63 height 31
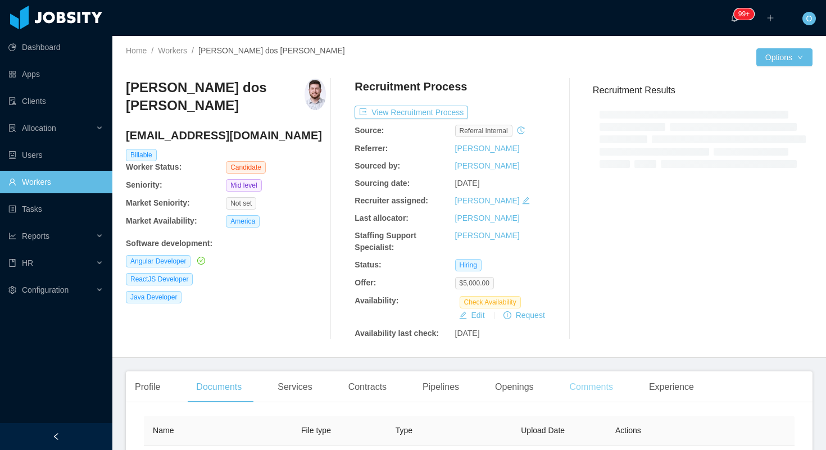
scroll to position [166, 0]
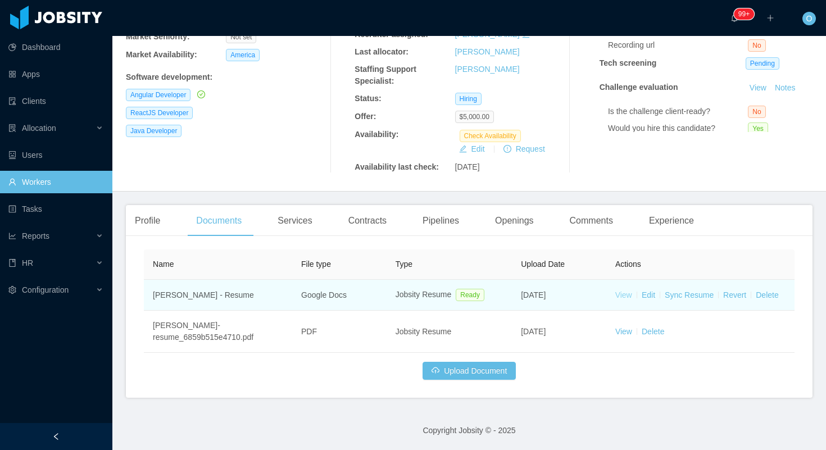
click at [621, 295] on link "View" at bounding box center [623, 294] width 17 height 9
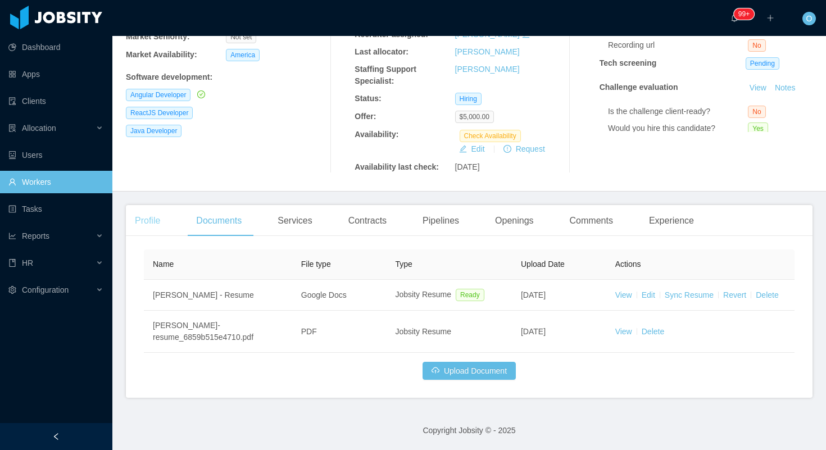
click at [159, 224] on div "Profile" at bounding box center [147, 220] width 43 height 31
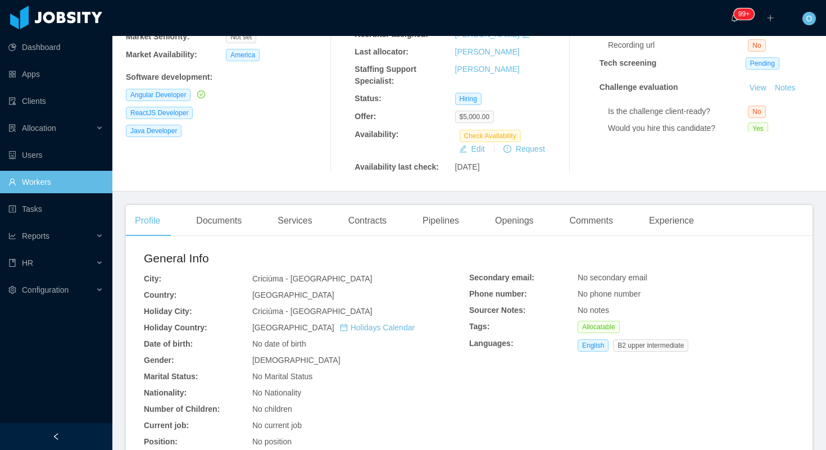
scroll to position [254, 0]
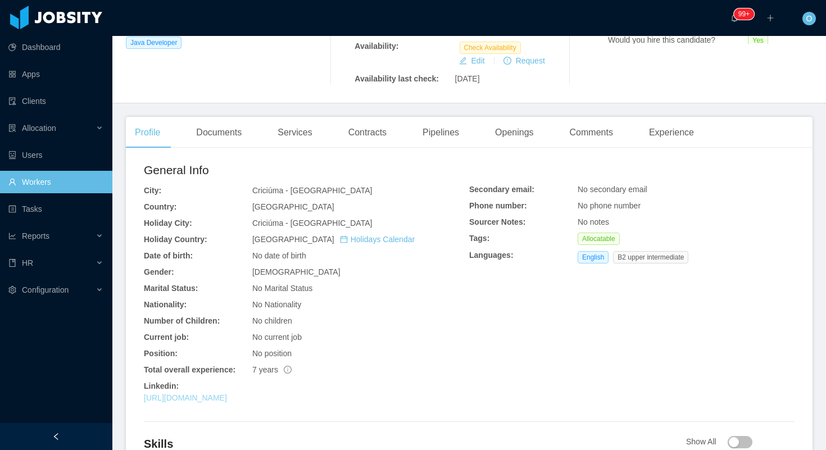
click at [227, 397] on link "https://www.linkedin.com/in/luizhnaspolini" at bounding box center [185, 397] width 83 height 9
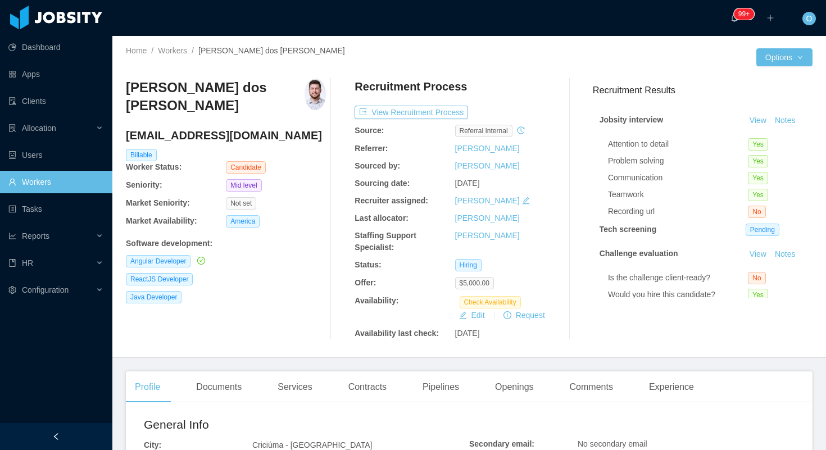
click at [170, 135] on h4 "luiznds@hotmail.com" at bounding box center [226, 136] width 200 height 16
copy h4 "luiznds@hotmail.com"
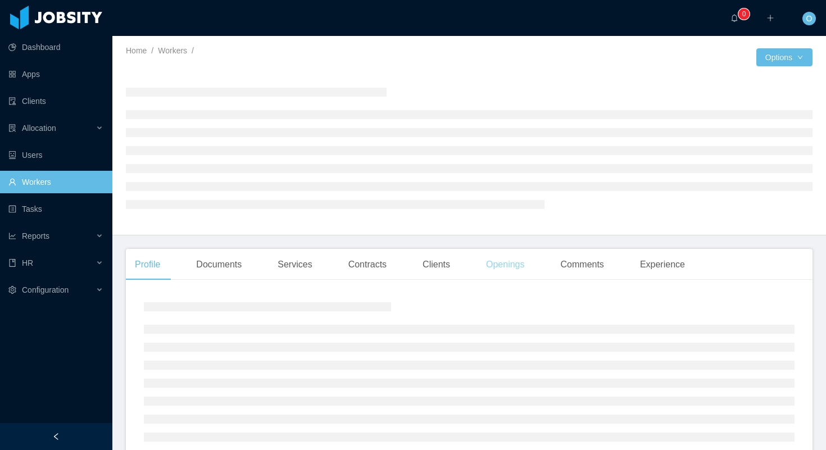
click at [501, 272] on div "Openings" at bounding box center [505, 264] width 57 height 31
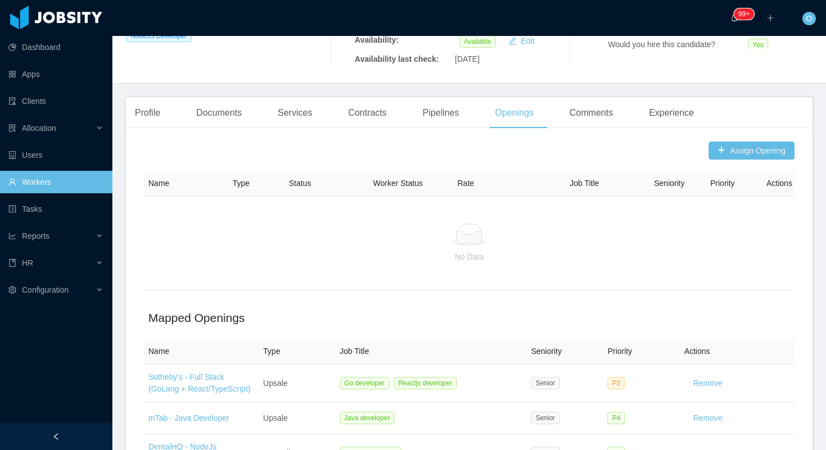
scroll to position [224, 0]
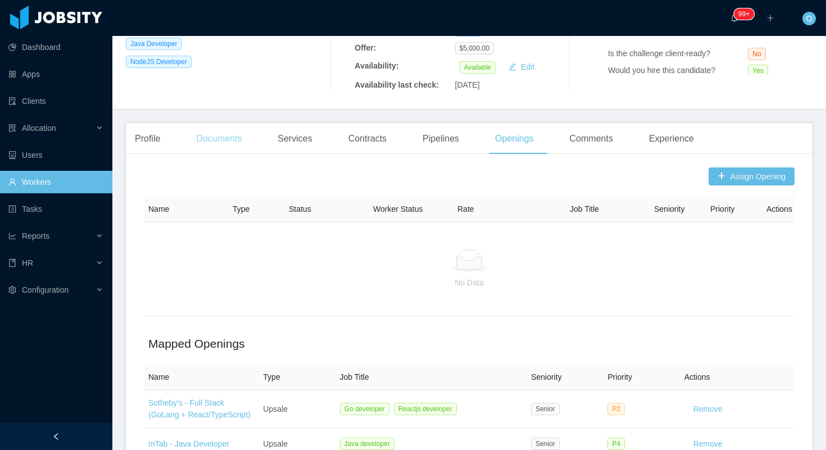
click at [219, 125] on div "Documents" at bounding box center [218, 138] width 63 height 31
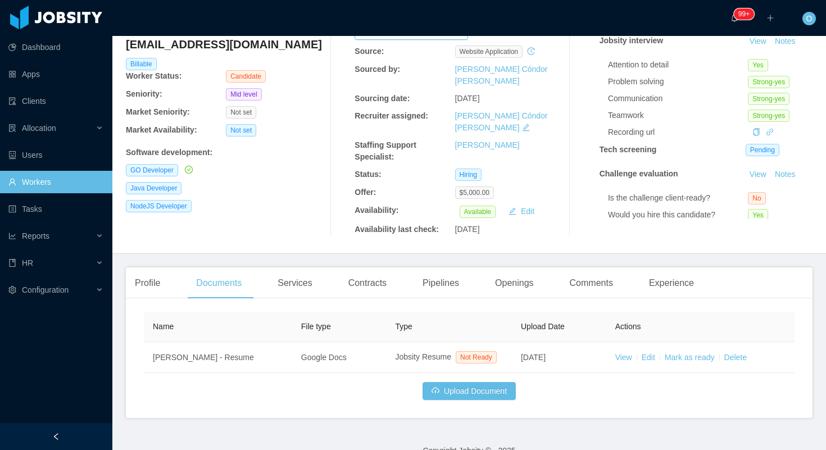
scroll to position [95, 0]
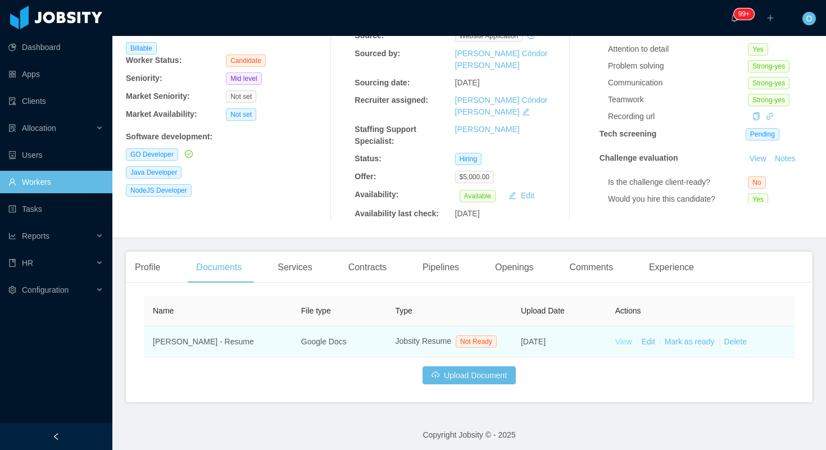
click at [623, 337] on link "View" at bounding box center [623, 341] width 17 height 9
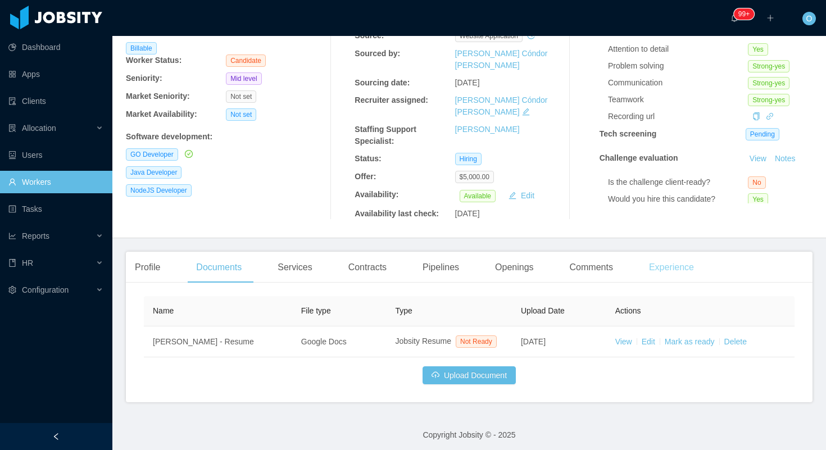
click at [676, 252] on div "Experience" at bounding box center [671, 267] width 63 height 31
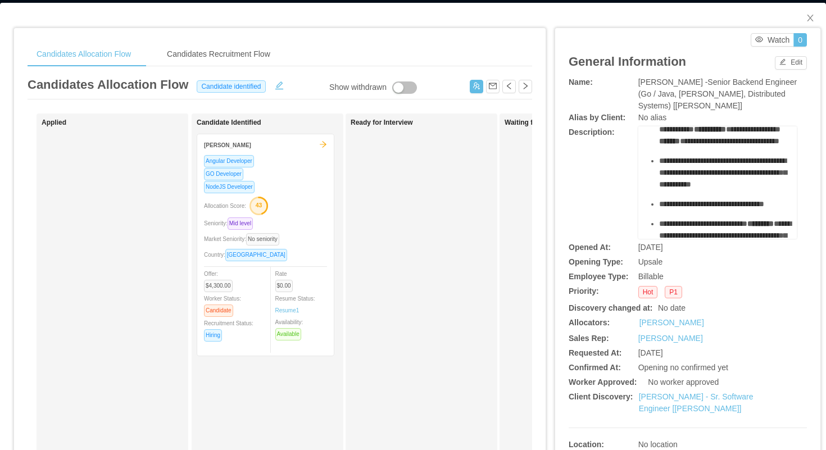
scroll to position [353, 0]
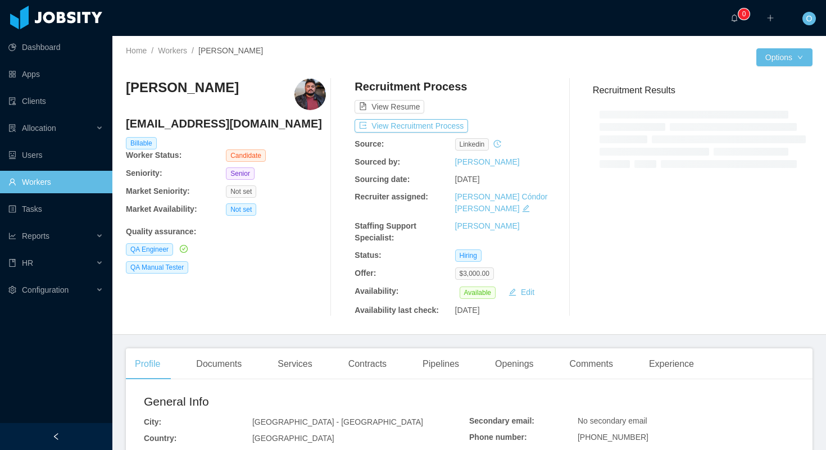
click at [203, 121] on h4 "[EMAIL_ADDRESS][DOMAIN_NAME]" at bounding box center [226, 124] width 200 height 16
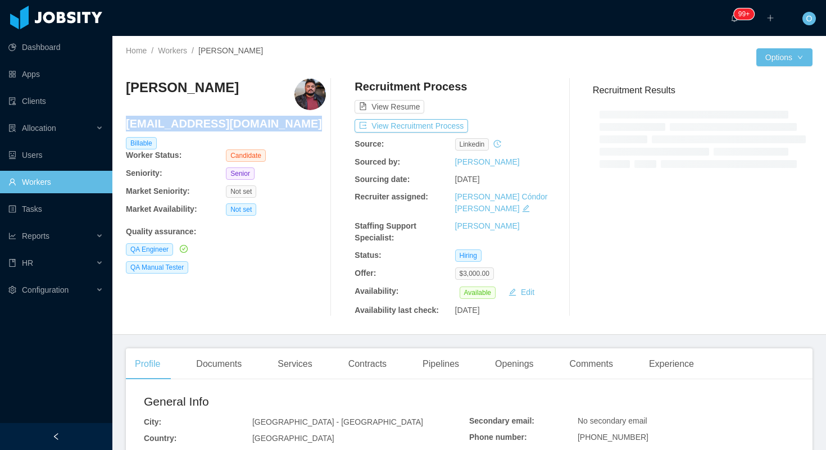
click at [203, 121] on h4 "[EMAIL_ADDRESS][DOMAIN_NAME]" at bounding box center [226, 124] width 200 height 16
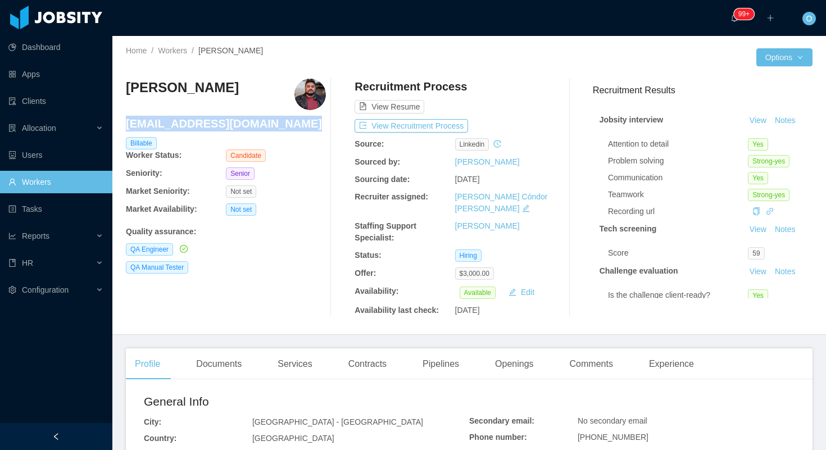
copy h4 "[EMAIL_ADDRESS][DOMAIN_NAME]"
click at [339, 65] on div at bounding box center [297, 65] width 343 height 8
